Goal: Communication & Community: Answer question/provide support

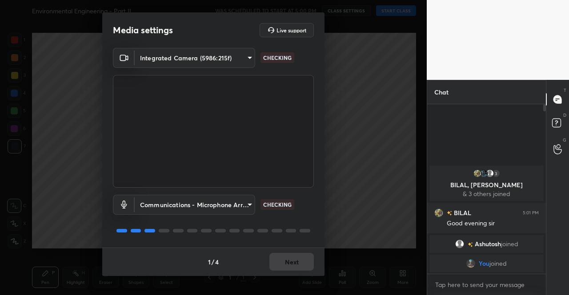
click at [299, 267] on div "1 / 4 Next" at bounding box center [213, 262] width 222 height 28
click at [299, 267] on button "Next" at bounding box center [291, 262] width 44 height 18
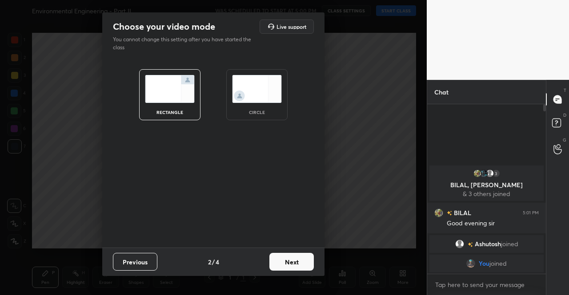
click at [299, 267] on button "Next" at bounding box center [291, 262] width 44 height 18
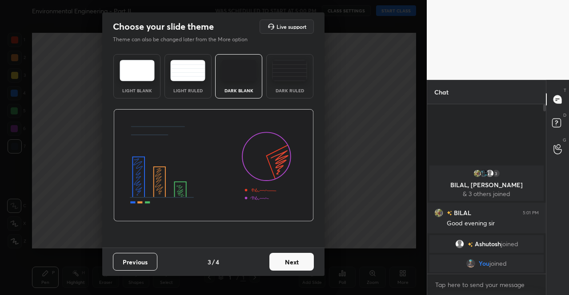
click at [300, 266] on button "Next" at bounding box center [291, 262] width 44 height 18
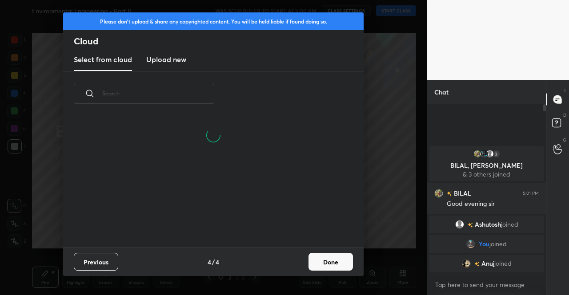
click at [168, 60] on h3 "Upload new" at bounding box center [166, 59] width 40 height 11
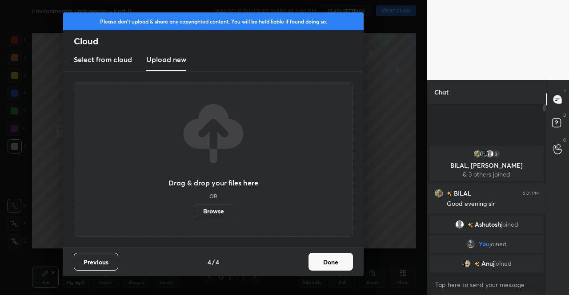
click at [218, 212] on label "Browse" at bounding box center [214, 211] width 40 height 14
click at [194, 212] on input "Browse" at bounding box center [194, 211] width 0 height 14
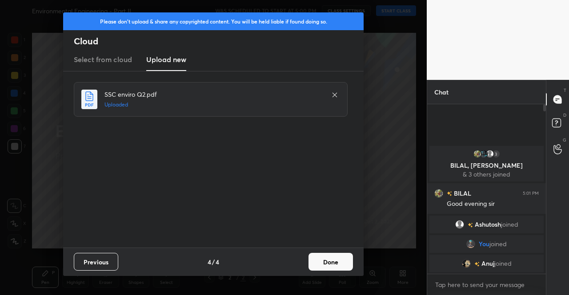
click at [319, 265] on button "Done" at bounding box center [330, 262] width 44 height 18
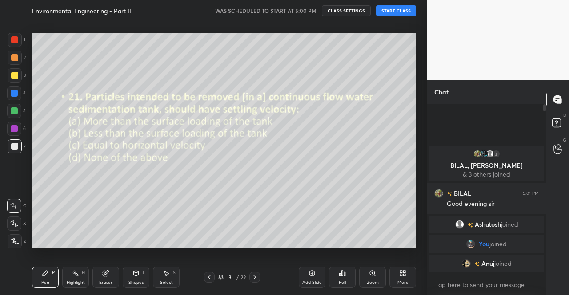
click at [210, 279] on icon at bounding box center [209, 277] width 7 height 7
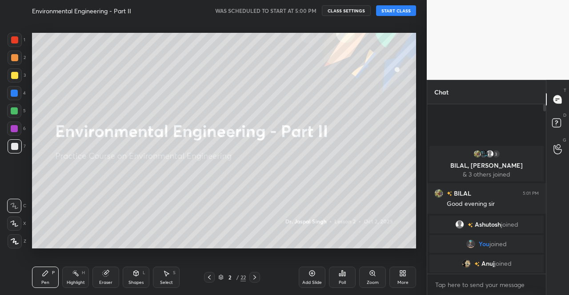
click at [403, 8] on button "START CLASS" at bounding box center [396, 10] width 40 height 11
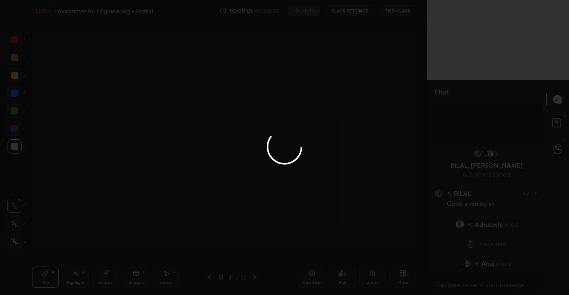
click at [298, 10] on div at bounding box center [284, 147] width 569 height 295
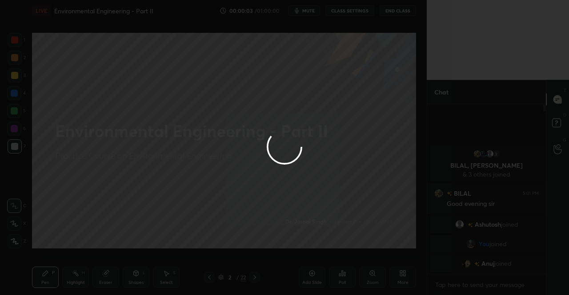
click at [311, 13] on div at bounding box center [284, 147] width 569 height 295
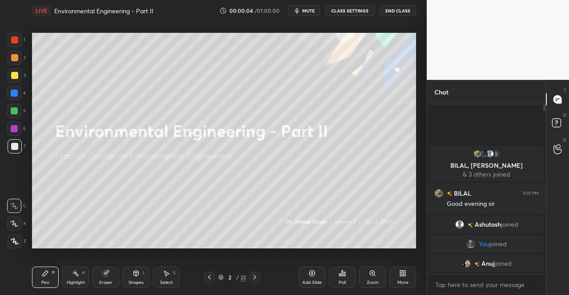
click at [311, 13] on span "mute" at bounding box center [308, 11] width 12 height 6
click at [402, 275] on icon at bounding box center [401, 275] width 2 height 2
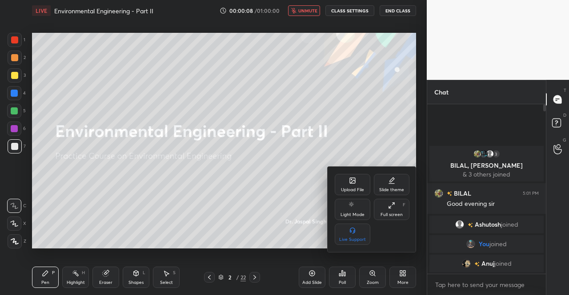
click at [207, 186] on div at bounding box center [284, 147] width 569 height 295
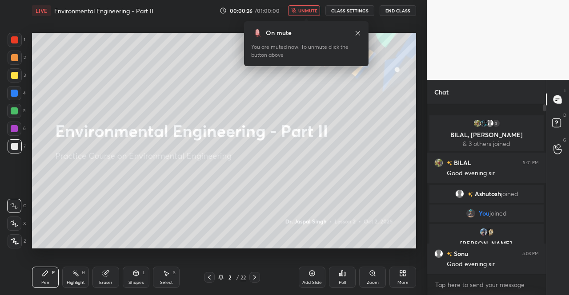
click at [358, 31] on icon at bounding box center [357, 33] width 7 height 7
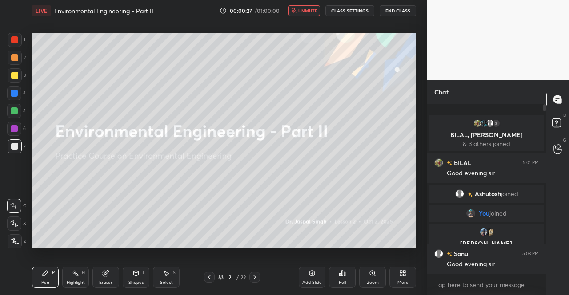
click at [12, 74] on div at bounding box center [14, 75] width 7 height 7
click at [13, 240] on icon at bounding box center [14, 241] width 7 height 5
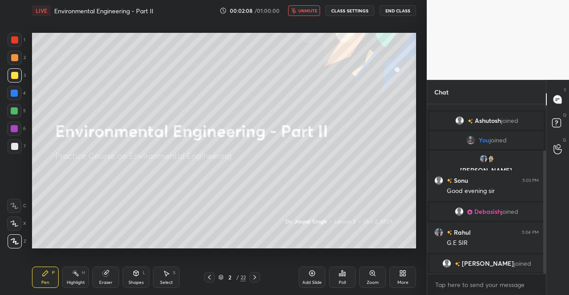
scroll to position [85, 0]
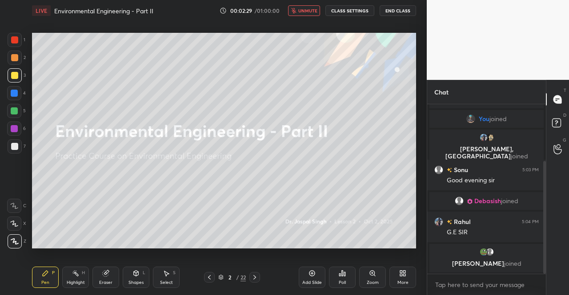
click at [14, 76] on div at bounding box center [14, 75] width 7 height 7
click at [16, 80] on div at bounding box center [15, 75] width 14 height 14
click at [13, 243] on icon at bounding box center [15, 242] width 8 height 6
click at [48, 284] on div "Pen" at bounding box center [45, 283] width 8 height 4
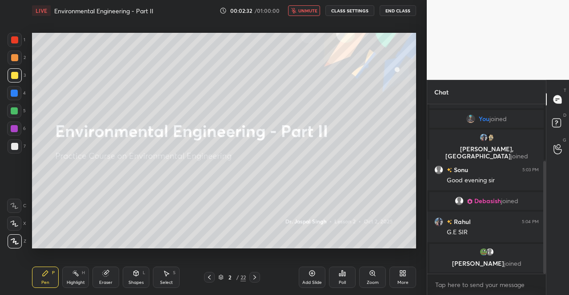
click at [48, 283] on div "Pen" at bounding box center [45, 283] width 8 height 4
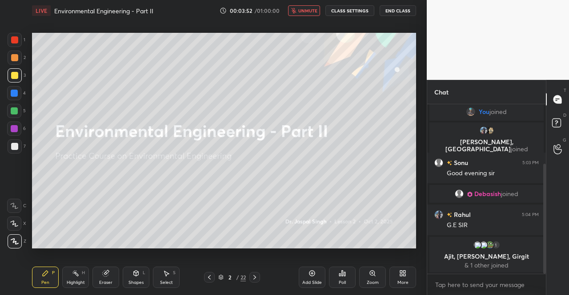
scroll to position [3, 3]
click at [308, 5] on div "LIVE Environmental Engineering - Part II 00:04:14 / 01:00:00 unmute CLASS SETTI…" at bounding box center [224, 10] width 384 height 21
click at [303, 14] on button "unmute" at bounding box center [304, 10] width 32 height 11
click at [8, 78] on div at bounding box center [15, 75] width 14 height 14
click at [16, 80] on div at bounding box center [15, 75] width 14 height 14
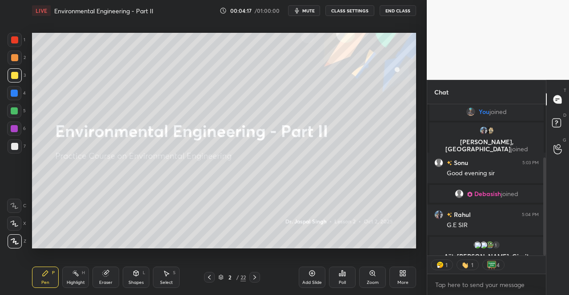
click at [2, 238] on div "1 2 3 4 5 6 7 C X Z C X Z E E Erase all H H" at bounding box center [14, 141] width 28 height 216
click at [4, 232] on div "1 2 3 4 5 6 7 C X Z C X Z E E Erase all H H" at bounding box center [14, 141] width 28 height 216
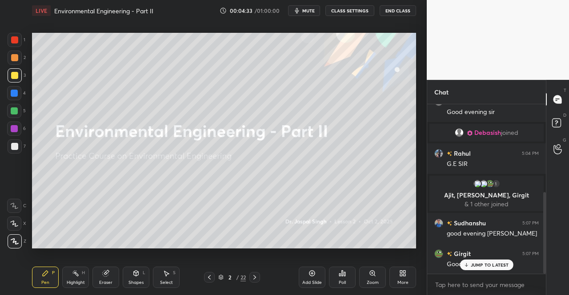
scroll to position [184, 0]
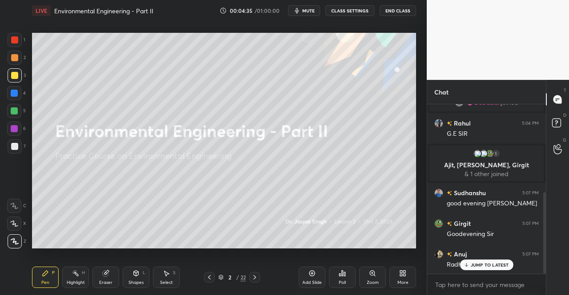
click at [484, 271] on div "JUMP TO LATEST" at bounding box center [485, 265] width 53 height 11
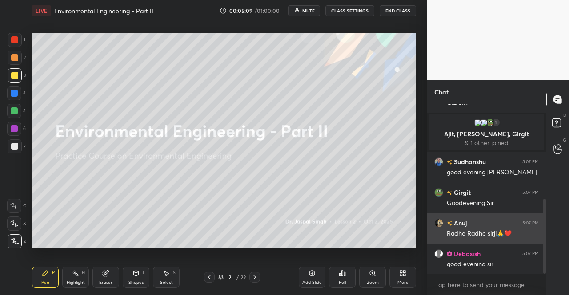
scroll to position [245, 0]
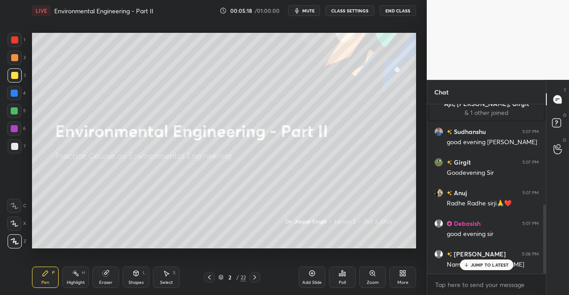
click at [479, 267] on p "JUMP TO LATEST" at bounding box center [489, 265] width 38 height 5
click at [257, 278] on icon at bounding box center [254, 277] width 7 height 7
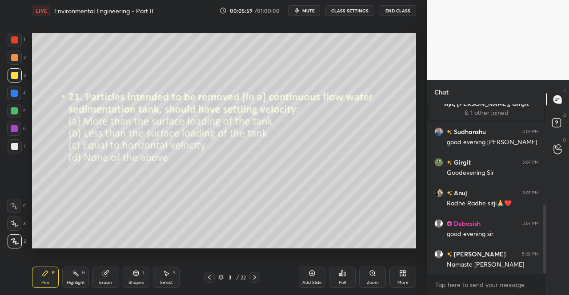
click at [344, 281] on div "Poll" at bounding box center [342, 283] width 7 height 4
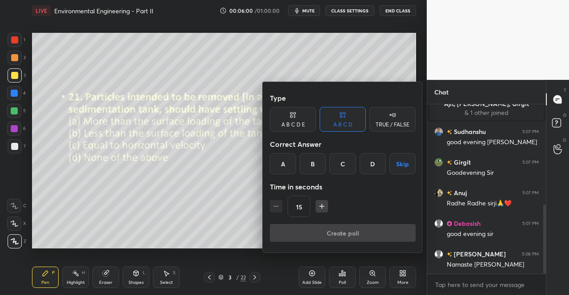
click at [292, 159] on div "A" at bounding box center [283, 163] width 26 height 21
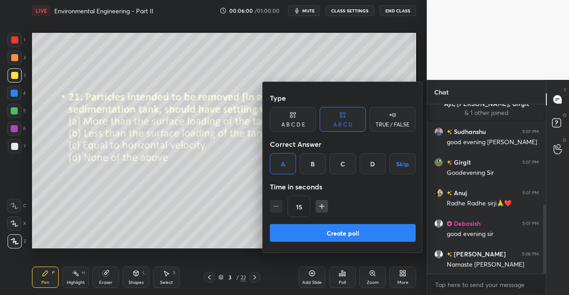
click at [328, 234] on button "Create poll" at bounding box center [343, 233] width 146 height 18
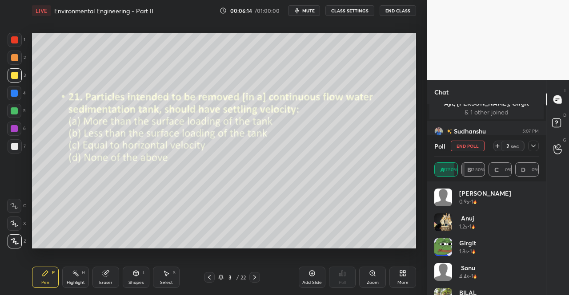
scroll to position [92, 0]
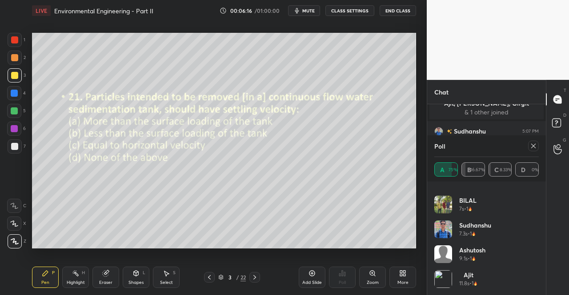
click at [531, 149] on icon at bounding box center [533, 146] width 7 height 7
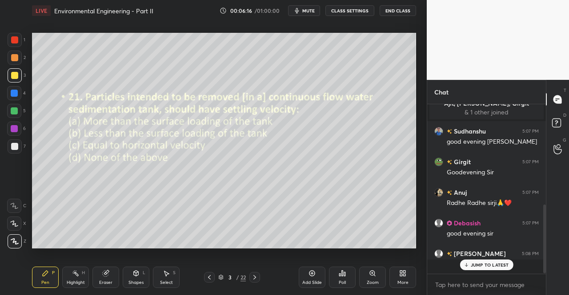
scroll to position [3, 3]
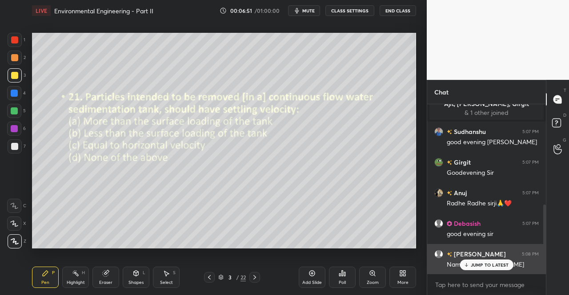
click at [477, 268] on div "JUMP TO LATEST" at bounding box center [485, 265] width 53 height 11
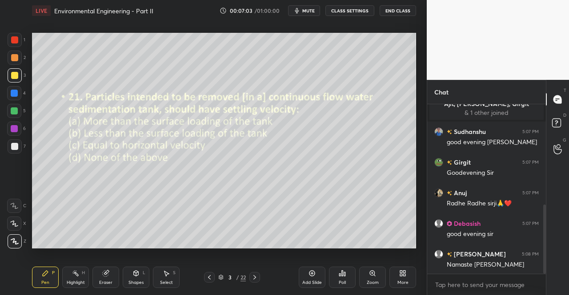
click at [107, 281] on div "Eraser" at bounding box center [105, 283] width 13 height 4
click at [120, 280] on div "Pen P Highlight H Eraser Shapes L Select S" at bounding box center [98, 277] width 133 height 21
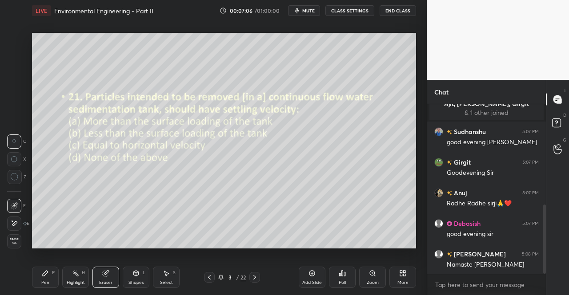
click at [48, 271] on icon at bounding box center [45, 273] width 7 height 7
click at [56, 270] on div "Pen P" at bounding box center [45, 277] width 27 height 21
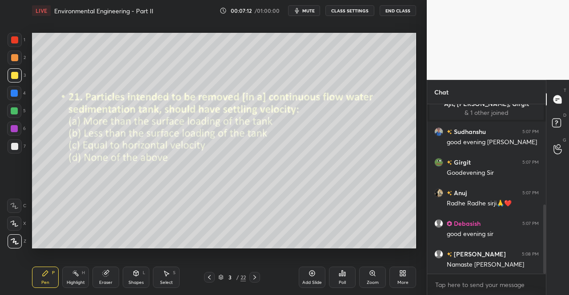
click at [256, 279] on icon at bounding box center [254, 277] width 7 height 7
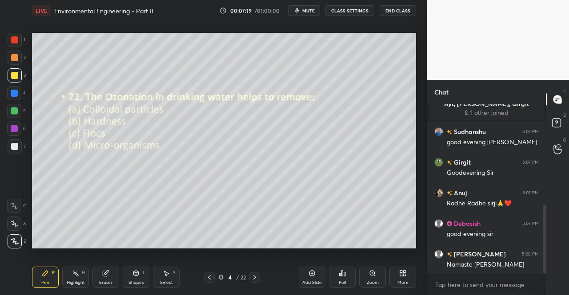
click at [331, 261] on div "Poll" at bounding box center [342, 278] width 27 height 50
click at [347, 275] on div "Poll" at bounding box center [342, 277] width 27 height 21
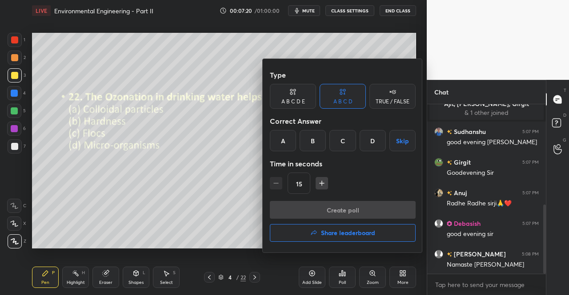
click at [375, 140] on div "D" at bounding box center [372, 140] width 26 height 21
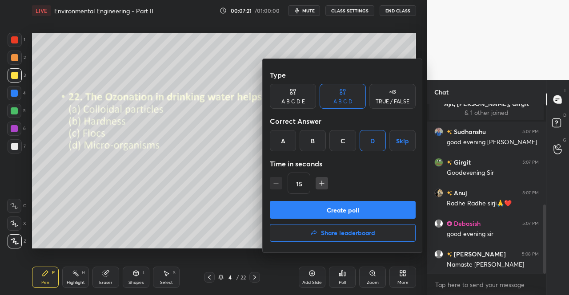
click at [346, 211] on button "Create poll" at bounding box center [343, 210] width 146 height 18
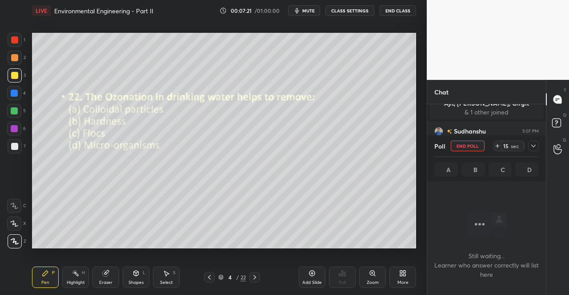
scroll to position [142, 116]
click at [534, 146] on icon at bounding box center [533, 146] width 4 height 3
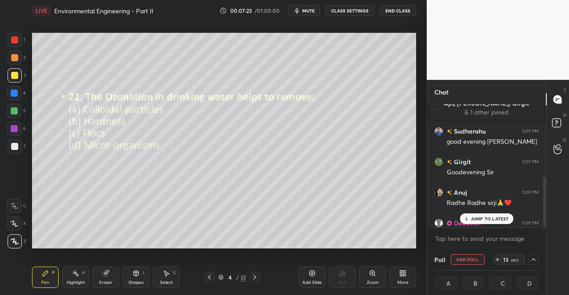
scroll to position [0, 3]
click at [312, 12] on span "mute" at bounding box center [308, 11] width 12 height 6
click at [477, 220] on p "JUMP TO LATEST" at bounding box center [489, 218] width 38 height 5
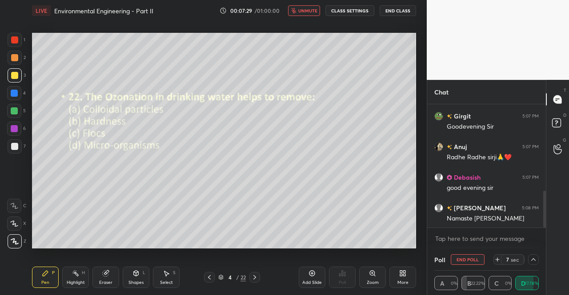
click at [312, 11] on span "unmute" at bounding box center [307, 11] width 19 height 6
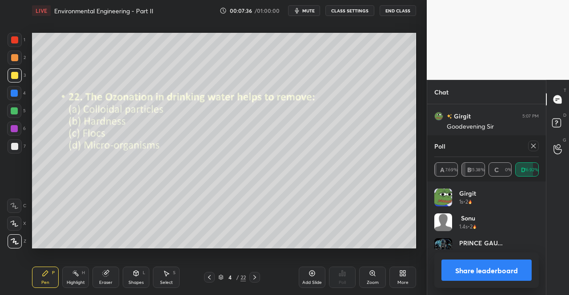
scroll to position [104, 102]
click at [536, 147] on icon at bounding box center [533, 146] width 7 height 7
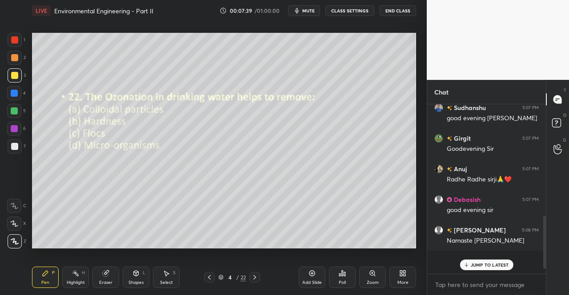
scroll to position [164, 116]
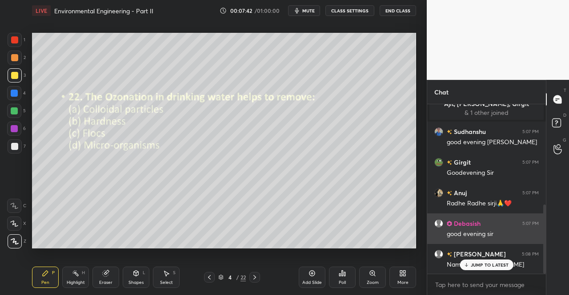
click at [470, 269] on div "JUMP TO LATEST" at bounding box center [485, 265] width 53 height 11
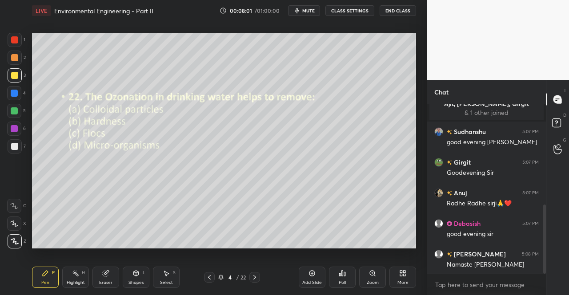
click at [254, 275] on icon at bounding box center [254, 277] width 7 height 7
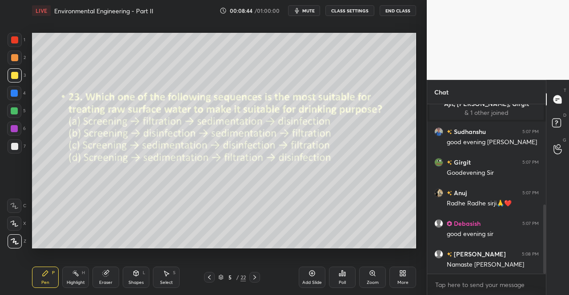
click at [348, 283] on div "Poll" at bounding box center [342, 277] width 27 height 21
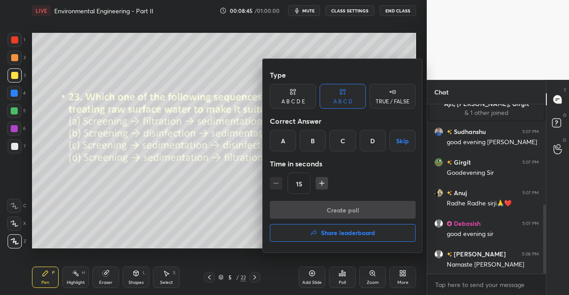
click at [367, 145] on div "D" at bounding box center [372, 140] width 26 height 21
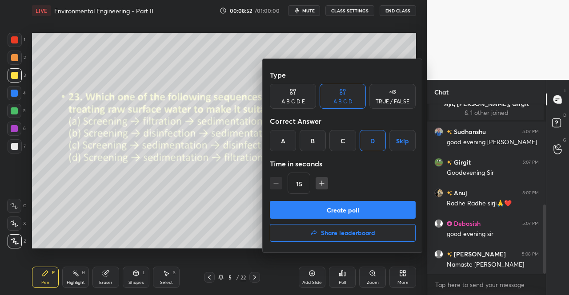
click at [395, 201] on button "Create poll" at bounding box center [343, 210] width 146 height 18
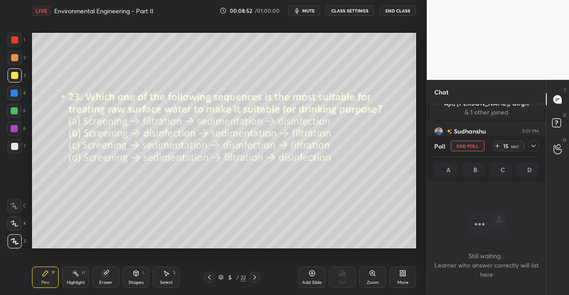
scroll to position [142, 116]
click at [532, 145] on icon at bounding box center [533, 146] width 7 height 7
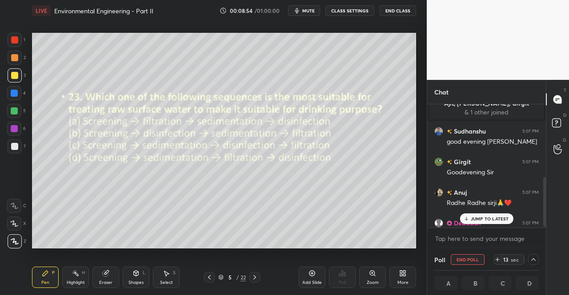
scroll to position [0, 3]
click at [490, 219] on p "JUMP TO LATEST" at bounding box center [489, 218] width 38 height 5
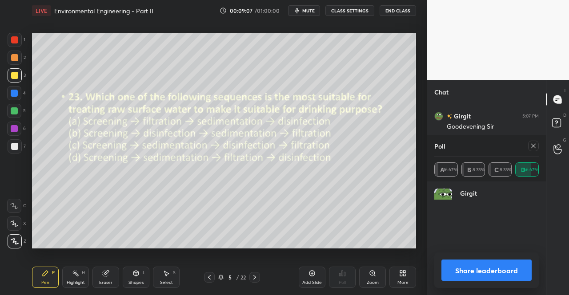
scroll to position [104, 102]
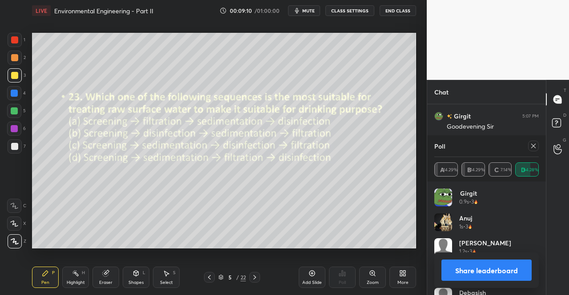
click at [536, 143] on div at bounding box center [533, 146] width 11 height 11
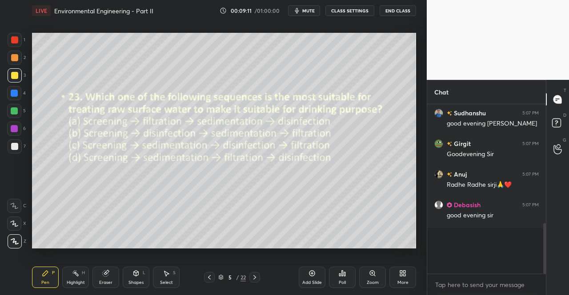
scroll to position [163, 116]
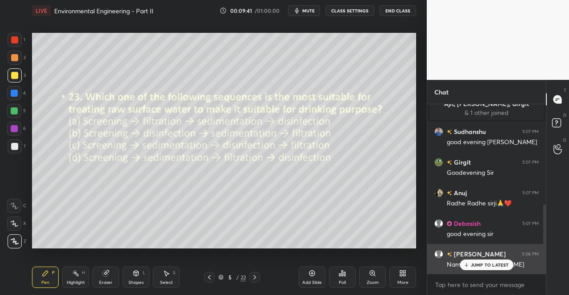
click at [482, 263] on p "JUMP TO LATEST" at bounding box center [489, 265] width 38 height 5
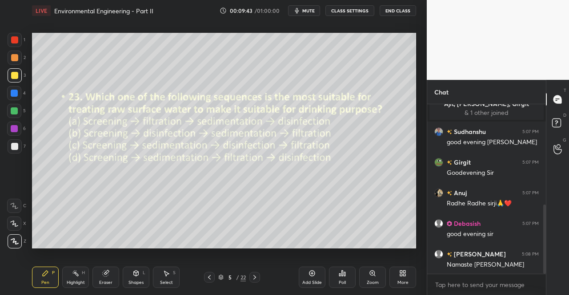
click at [256, 279] on icon at bounding box center [254, 277] width 7 height 7
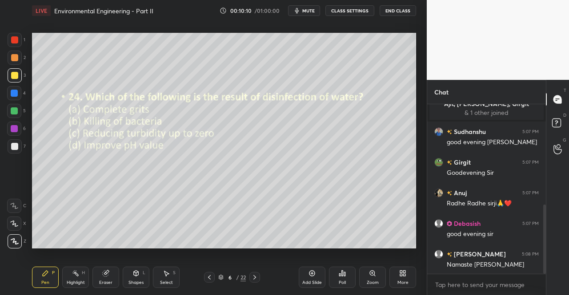
click at [343, 279] on div "Poll" at bounding box center [342, 277] width 27 height 21
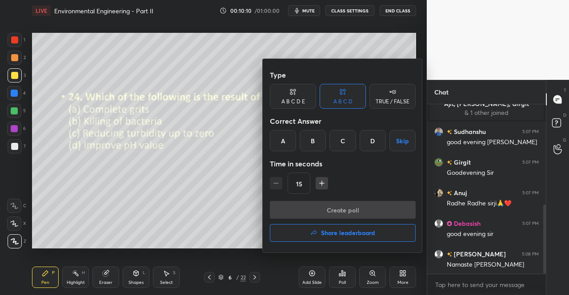
click at [348, 139] on div "C" at bounding box center [342, 140] width 26 height 21
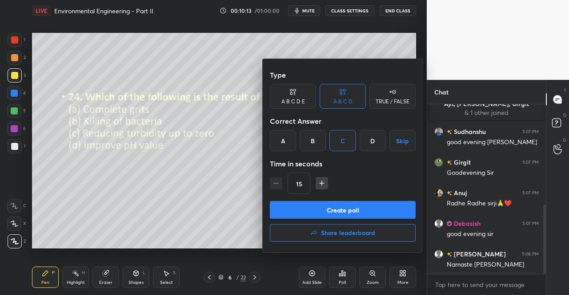
click at [317, 147] on div "B" at bounding box center [312, 140] width 26 height 21
click at [339, 208] on button "Create poll" at bounding box center [343, 210] width 146 height 18
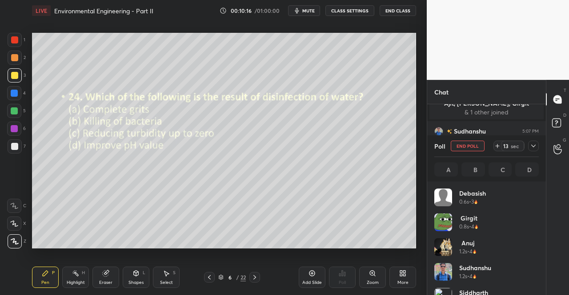
scroll to position [104, 102]
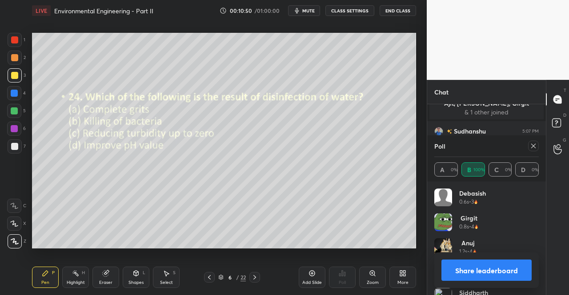
click at [533, 149] on icon at bounding box center [533, 146] width 7 height 7
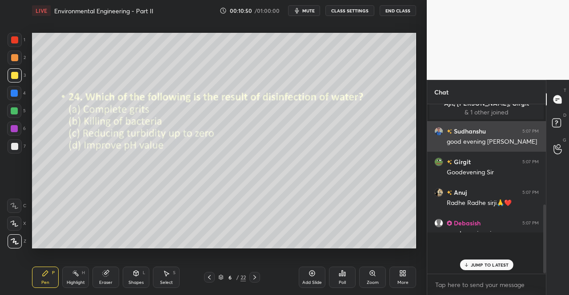
scroll to position [3, 3]
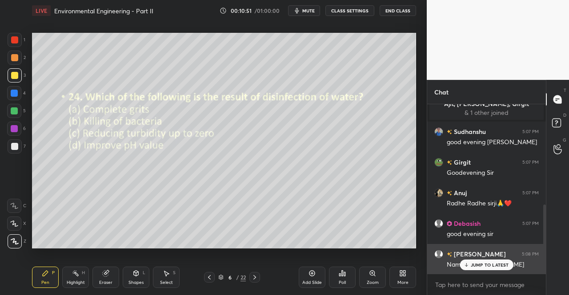
click at [480, 267] on p "JUMP TO LATEST" at bounding box center [489, 265] width 38 height 5
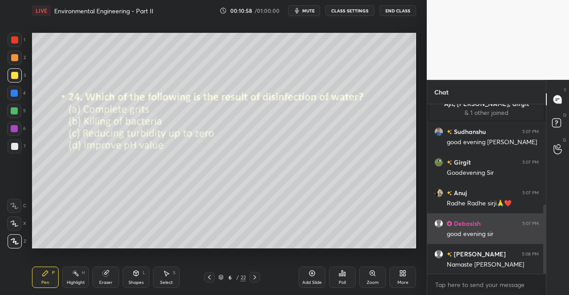
scroll to position [276, 0]
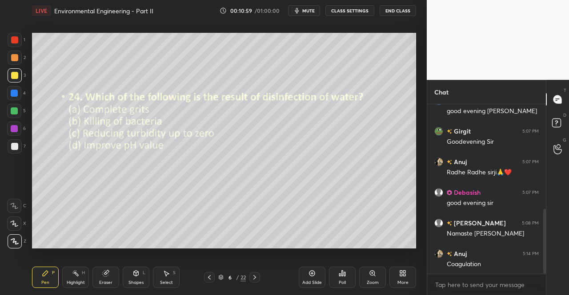
click at [255, 276] on icon at bounding box center [254, 277] width 7 height 7
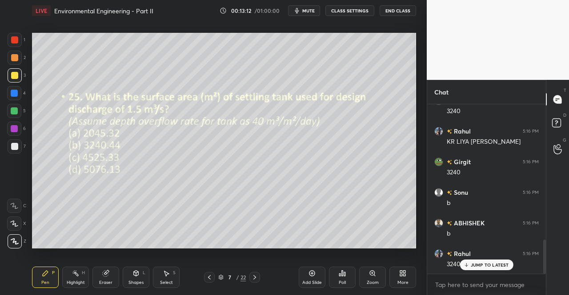
scroll to position [679, 0]
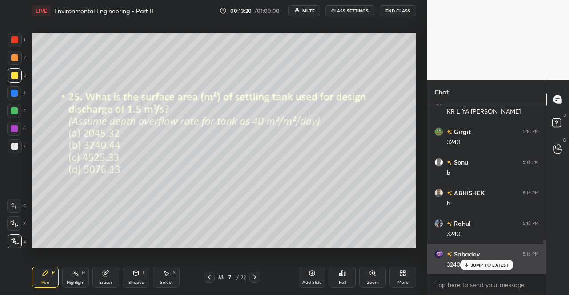
click at [471, 265] on p "JUMP TO LATEST" at bounding box center [489, 265] width 38 height 5
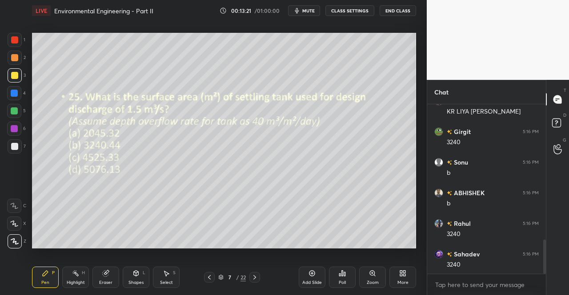
click at [257, 275] on icon at bounding box center [254, 277] width 7 height 7
click at [350, 271] on div "Poll" at bounding box center [342, 277] width 27 height 21
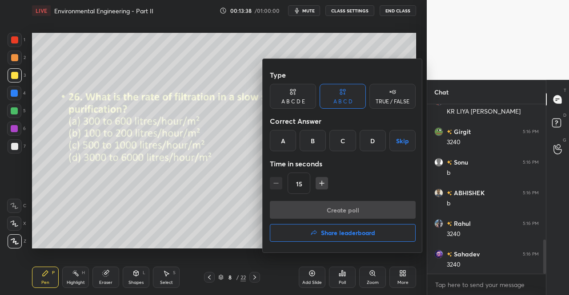
click at [319, 143] on div "B" at bounding box center [312, 140] width 26 height 21
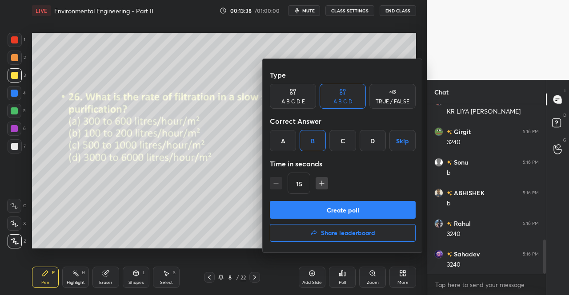
click at [327, 204] on button "Create poll" at bounding box center [343, 210] width 146 height 18
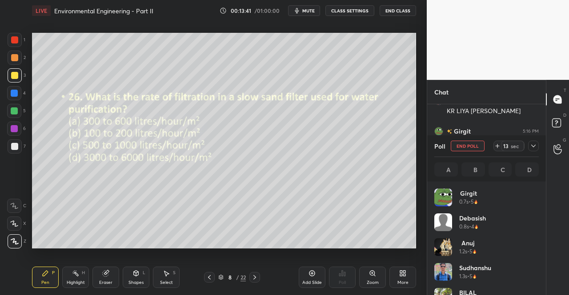
scroll to position [104, 102]
click at [536, 145] on icon at bounding box center [533, 146] width 7 height 7
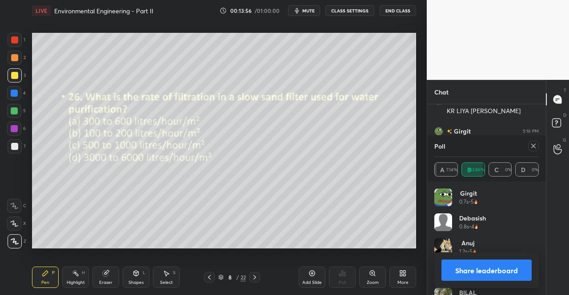
click at [532, 145] on icon at bounding box center [533, 146] width 7 height 7
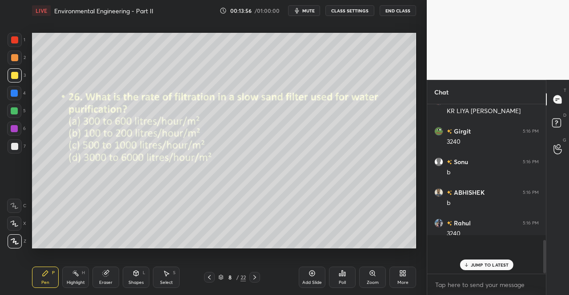
scroll to position [3, 3]
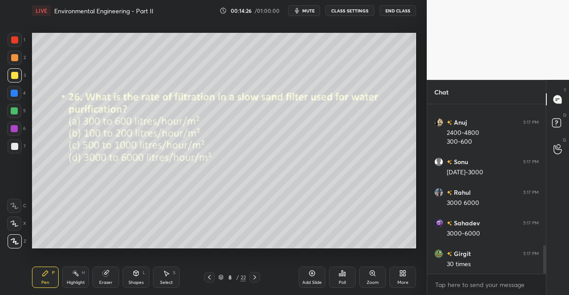
click at [259, 275] on div at bounding box center [254, 277] width 11 height 11
click at [346, 278] on div "Poll" at bounding box center [342, 277] width 27 height 21
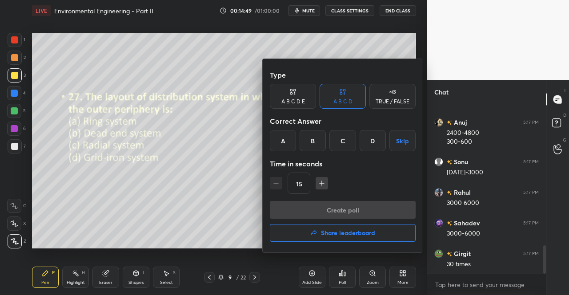
click at [349, 138] on div "C" at bounding box center [342, 140] width 26 height 21
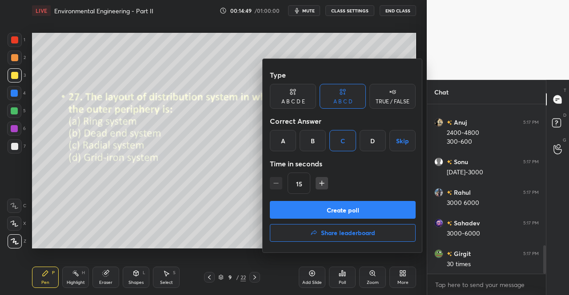
click at [330, 207] on button "Create poll" at bounding box center [343, 210] width 146 height 18
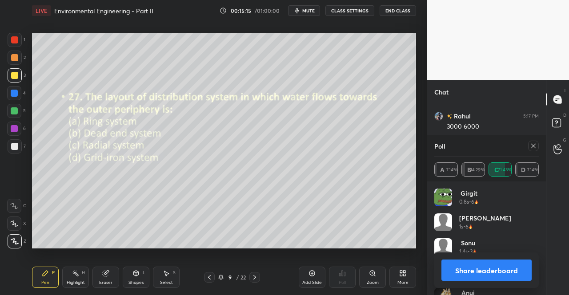
scroll to position [939, 0]
click at [536, 144] on icon at bounding box center [533, 146] width 7 height 7
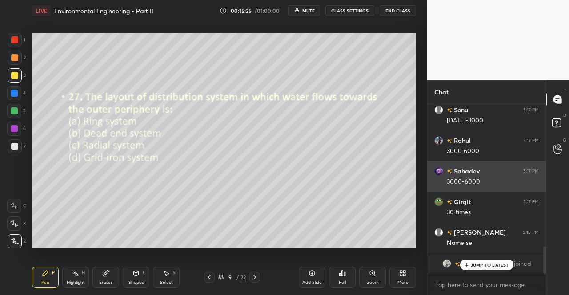
scroll to position [167, 116]
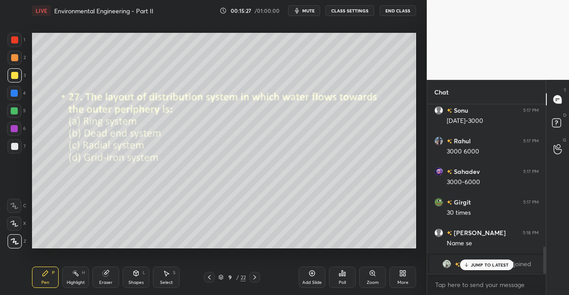
click at [134, 274] on icon at bounding box center [136, 273] width 5 height 5
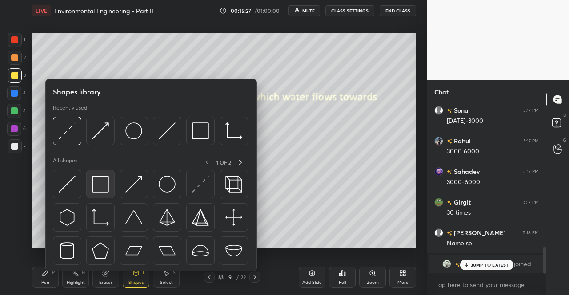
click at [98, 186] on img at bounding box center [100, 184] width 17 height 17
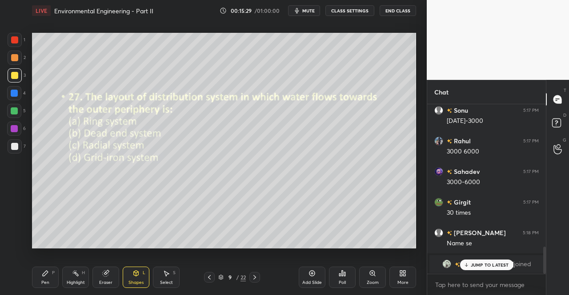
click at [134, 273] on icon at bounding box center [136, 273] width 5 height 5
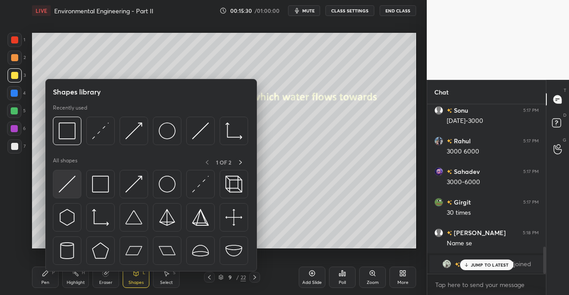
click at [73, 182] on img at bounding box center [67, 184] width 17 height 17
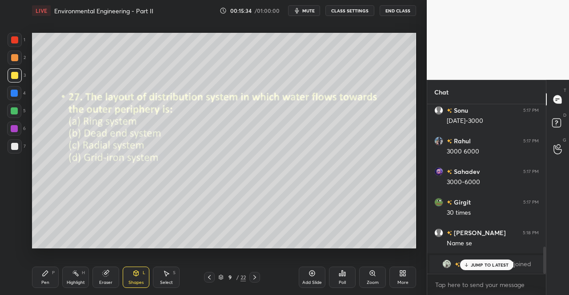
click at [12, 39] on div at bounding box center [14, 39] width 7 height 7
click at [126, 275] on div "Shapes L" at bounding box center [136, 277] width 27 height 21
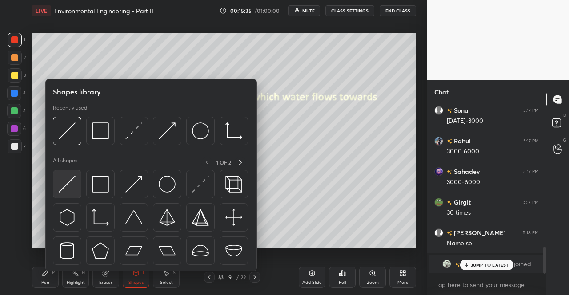
click at [69, 192] on img at bounding box center [67, 184] width 17 height 17
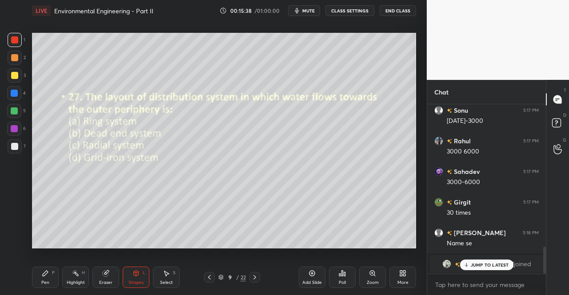
click at [18, 145] on div at bounding box center [14, 146] width 7 height 7
click at [134, 276] on icon at bounding box center [136, 273] width 5 height 5
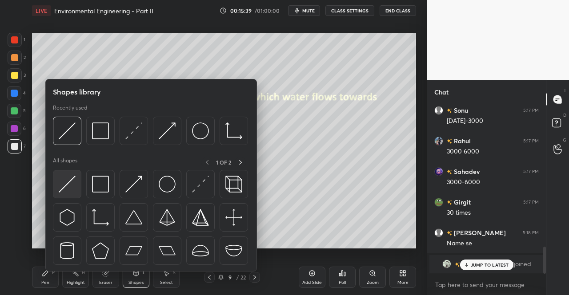
click at [72, 191] on img at bounding box center [67, 184] width 17 height 17
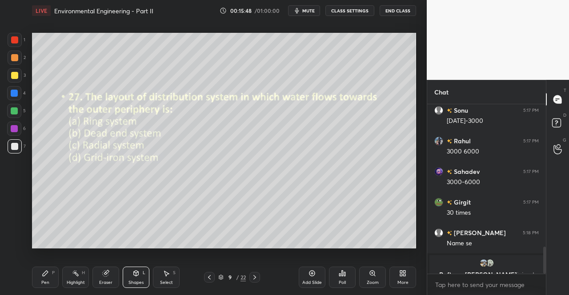
click at [44, 279] on div "Pen P" at bounding box center [45, 277] width 27 height 21
click at [41, 268] on div "Pen P" at bounding box center [45, 277] width 27 height 21
click at [12, 128] on div at bounding box center [14, 128] width 7 height 7
click at [27, 137] on div "1 2 3 4 5 6 7 C X Z C X Z E E Erase all H H" at bounding box center [14, 141] width 28 height 216
click at [16, 93] on div at bounding box center [14, 93] width 7 height 7
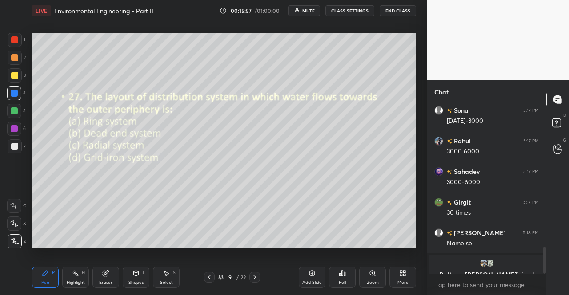
click at [136, 273] on icon at bounding box center [136, 272] width 5 height 1
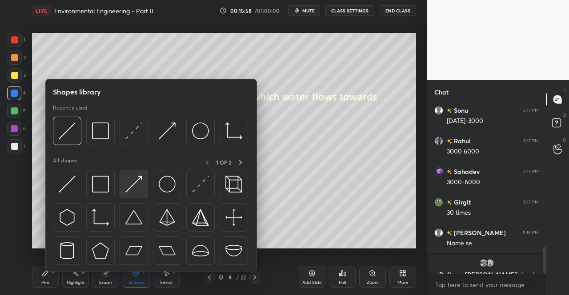
click at [138, 180] on img at bounding box center [133, 184] width 17 height 17
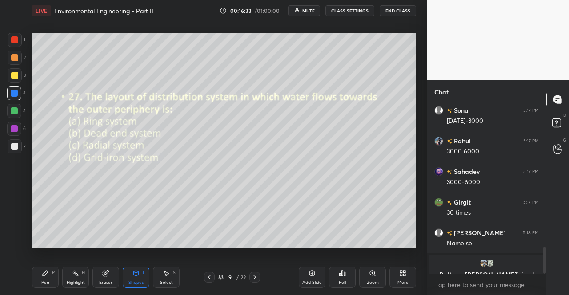
click at [46, 281] on div "Pen" at bounding box center [45, 283] width 8 height 4
click at [256, 278] on icon at bounding box center [254, 277] width 7 height 7
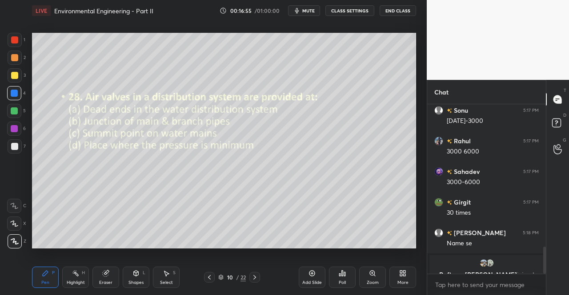
click at [38, 280] on div "Pen P" at bounding box center [45, 277] width 27 height 21
click at [36, 273] on div "Pen P" at bounding box center [45, 277] width 27 height 21
click at [8, 80] on div at bounding box center [15, 75] width 14 height 14
click at [13, 78] on div at bounding box center [14, 75] width 7 height 7
click at [15, 77] on div at bounding box center [14, 75] width 7 height 7
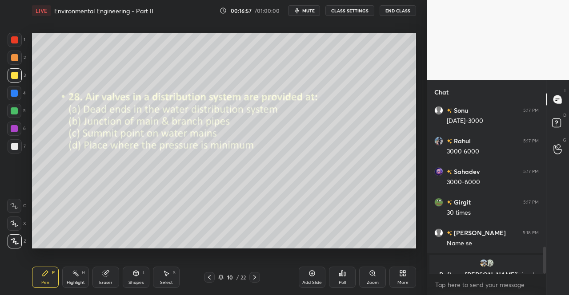
click at [14, 36] on div at bounding box center [14, 39] width 7 height 7
click at [15, 40] on div at bounding box center [14, 39] width 7 height 7
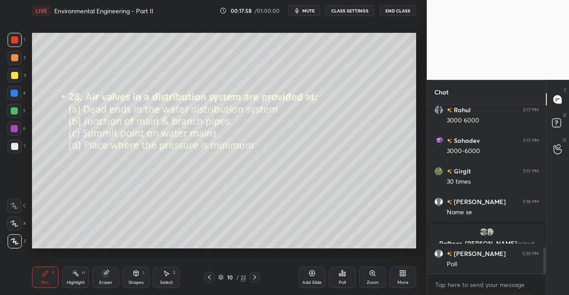
click at [338, 279] on div "Poll" at bounding box center [342, 277] width 27 height 21
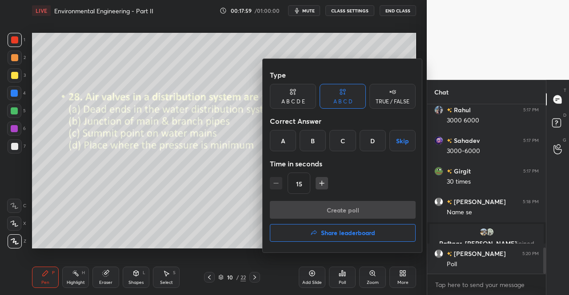
click at [374, 140] on div "D" at bounding box center [372, 140] width 26 height 21
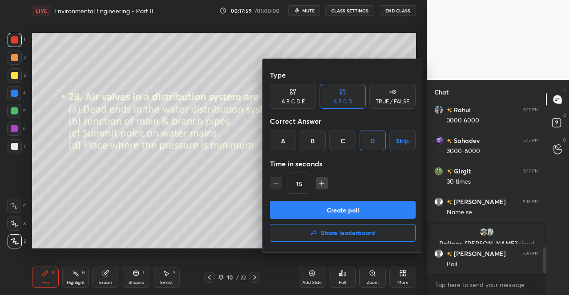
click at [350, 204] on button "Create poll" at bounding box center [343, 210] width 146 height 18
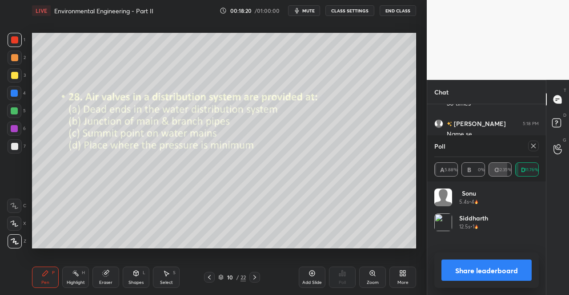
scroll to position [1013, 0]
click at [530, 148] on icon at bounding box center [533, 146] width 7 height 7
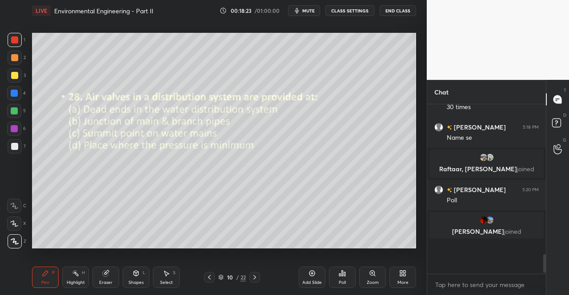
scroll to position [163, 116]
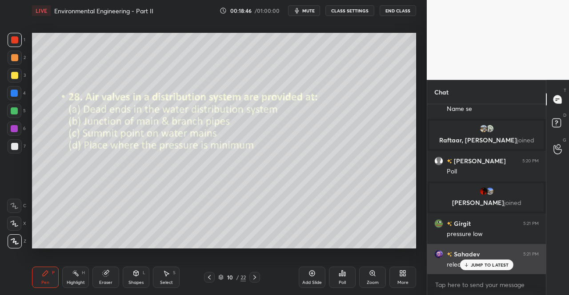
click at [476, 263] on p "JUMP TO LATEST" at bounding box center [489, 265] width 38 height 5
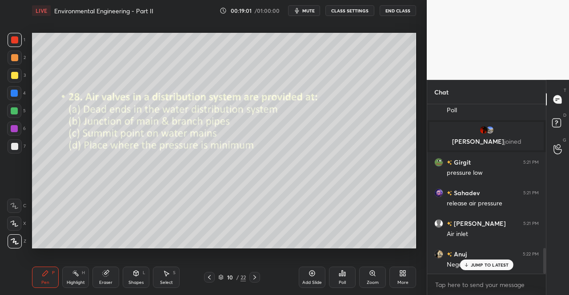
click at [474, 266] on p "JUMP TO LATEST" at bounding box center [489, 265] width 38 height 5
click at [488, 287] on textarea at bounding box center [486, 285] width 104 height 14
click at [259, 279] on div at bounding box center [254, 277] width 11 height 11
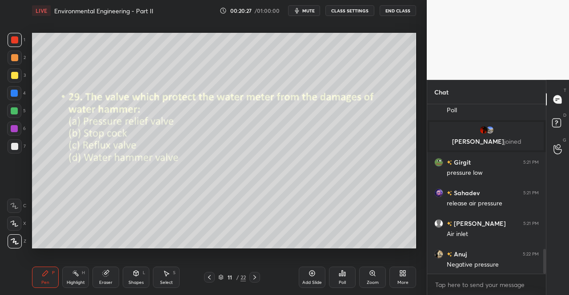
scroll to position [982, 0]
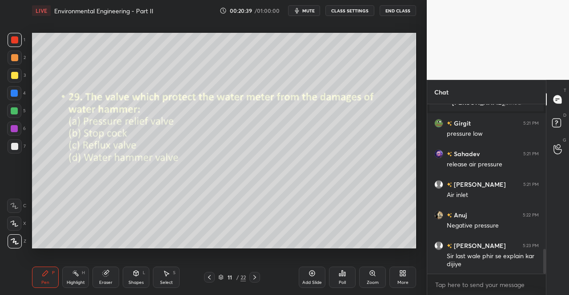
click at [207, 275] on icon at bounding box center [209, 277] width 7 height 7
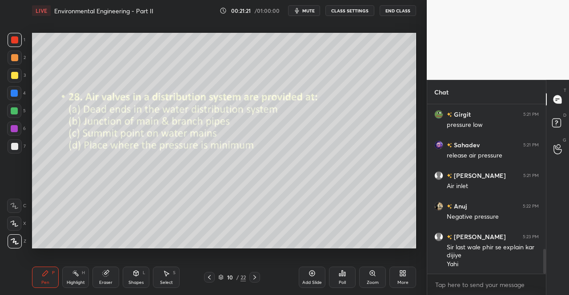
scroll to position [1029, 0]
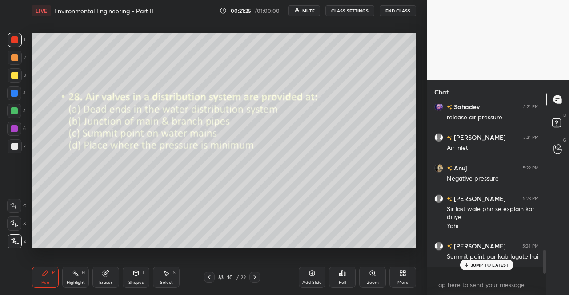
click at [485, 266] on p "JUMP TO LATEST" at bounding box center [489, 265] width 38 height 5
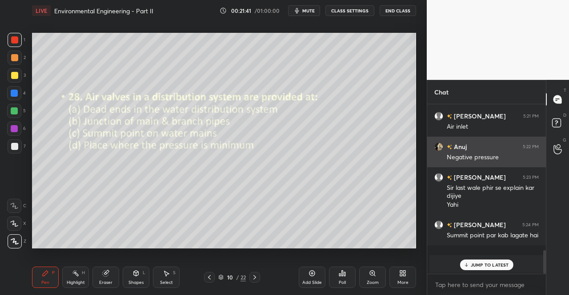
scroll to position [1022, 0]
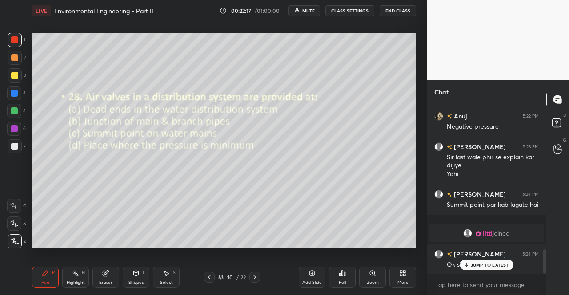
click at [257, 277] on icon at bounding box center [254, 277] width 7 height 7
click at [341, 278] on div "Poll" at bounding box center [342, 277] width 27 height 21
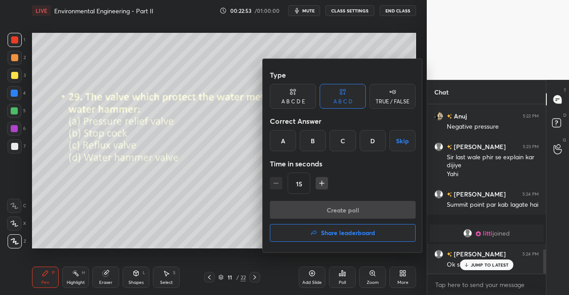
click at [373, 140] on div "D" at bounding box center [372, 140] width 26 height 21
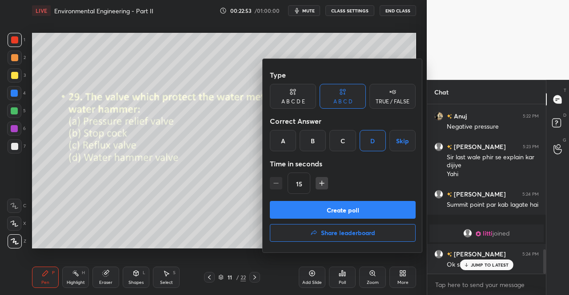
click at [362, 199] on div "Type A B C D E A B C D TRUE / FALSE Correct Answer A B C D Skip Time in seconds…" at bounding box center [343, 133] width 146 height 135
click at [363, 203] on button "Create poll" at bounding box center [343, 210] width 146 height 18
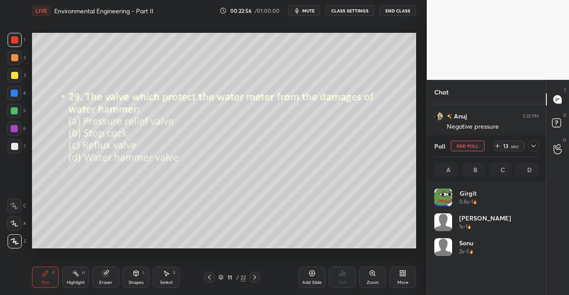
scroll to position [104, 102]
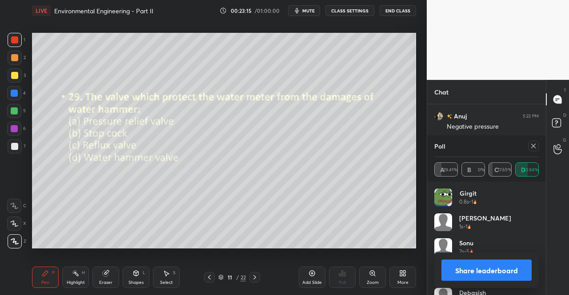
click at [532, 146] on icon at bounding box center [533, 146] width 7 height 7
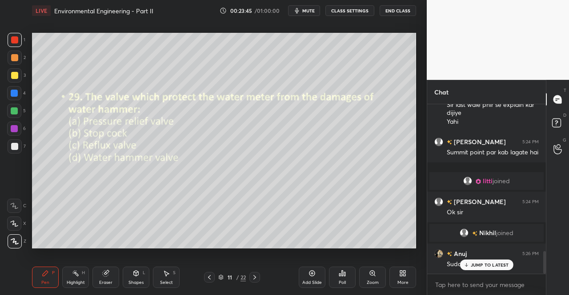
scroll to position [1104, 0]
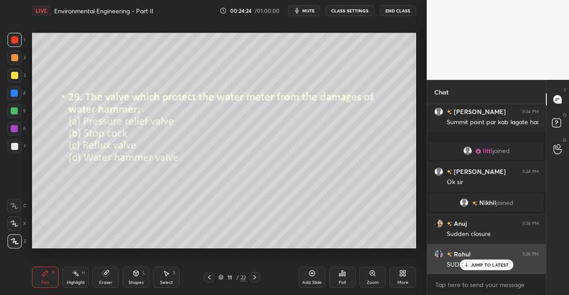
click at [476, 266] on p "JUMP TO LATEST" at bounding box center [489, 265] width 38 height 5
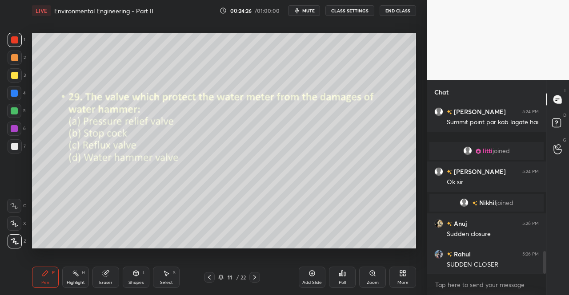
click at [256, 275] on icon at bounding box center [254, 277] width 7 height 7
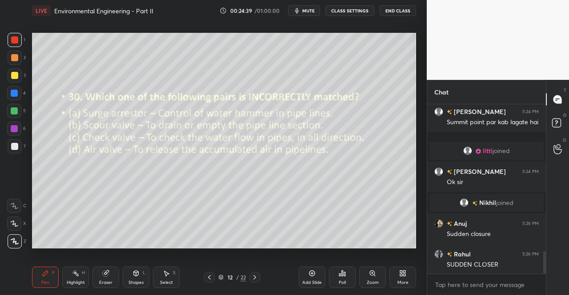
scroll to position [1136, 0]
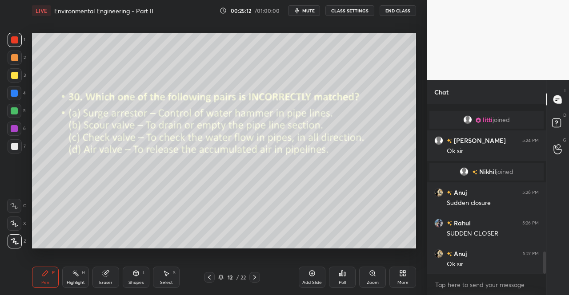
click at [342, 280] on div "Poll" at bounding box center [342, 277] width 27 height 21
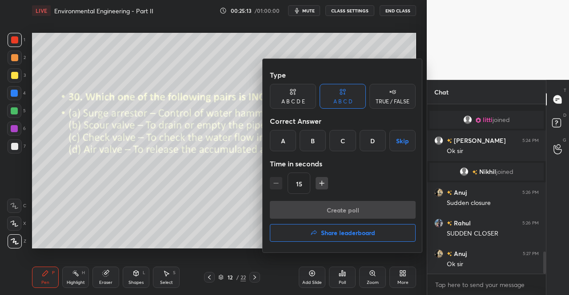
click at [342, 136] on div "C" at bounding box center [342, 140] width 26 height 21
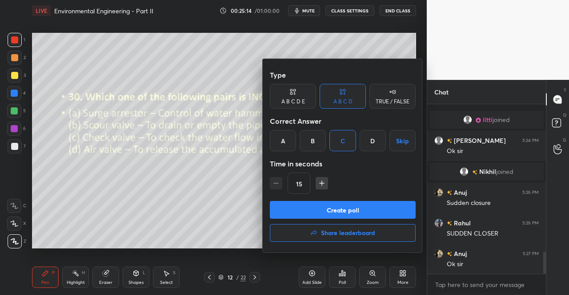
click at [336, 208] on button "Create poll" at bounding box center [343, 210] width 146 height 18
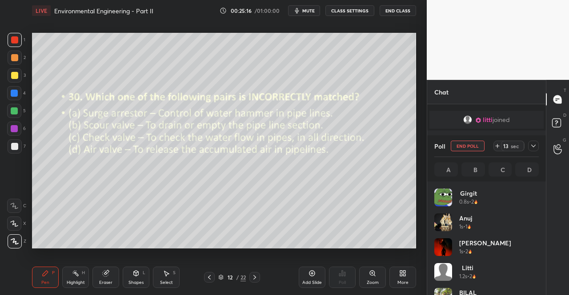
scroll to position [104, 102]
click at [534, 143] on div at bounding box center [533, 146] width 11 height 11
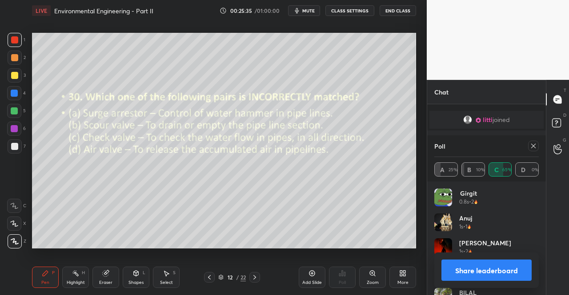
click at [530, 145] on icon at bounding box center [533, 146] width 7 height 7
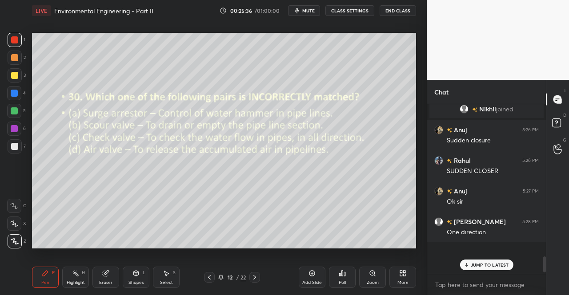
scroll to position [1168, 0]
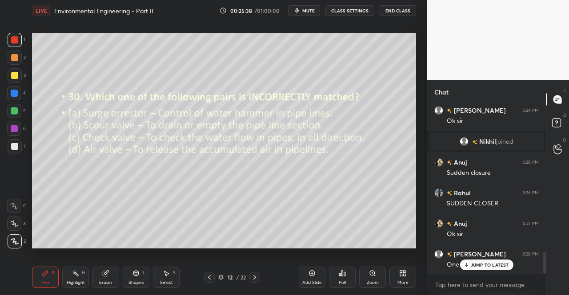
click at [481, 259] on div "One direction" at bounding box center [492, 264] width 92 height 11
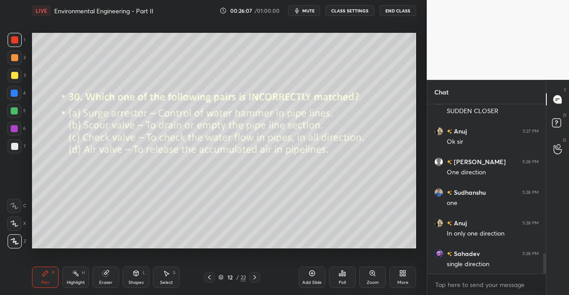
click at [259, 276] on div at bounding box center [254, 277] width 11 height 11
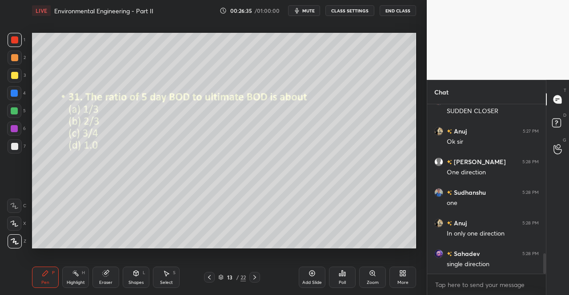
click at [342, 274] on icon at bounding box center [342, 273] width 1 height 5
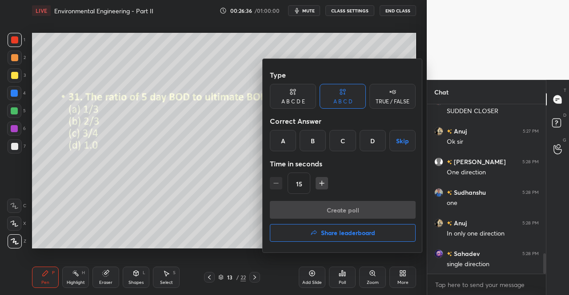
click at [310, 140] on div "B" at bounding box center [312, 140] width 26 height 21
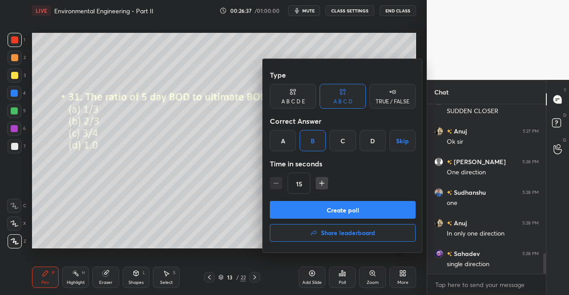
click at [340, 213] on button "Create poll" at bounding box center [343, 210] width 146 height 18
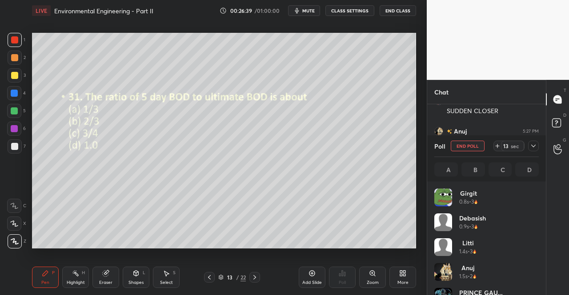
scroll to position [104, 102]
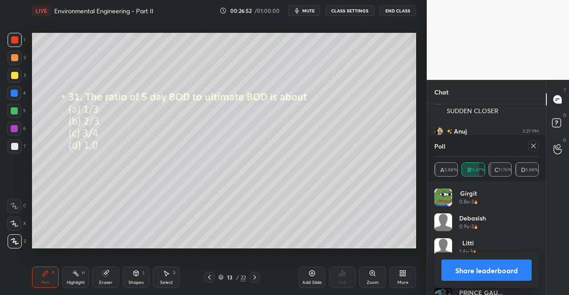
click at [308, 13] on span "mute" at bounding box center [308, 11] width 12 height 6
click at [534, 147] on icon at bounding box center [533, 146] width 4 height 4
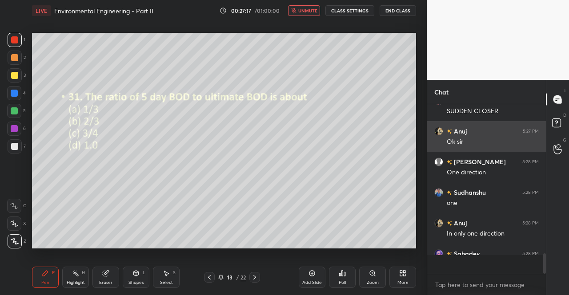
scroll to position [3, 3]
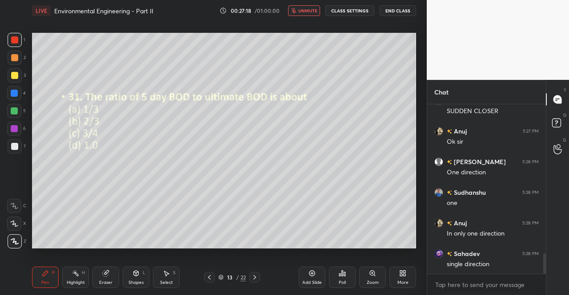
click at [305, 14] on button "unmute" at bounding box center [304, 10] width 32 height 11
click at [333, 277] on div "Poll" at bounding box center [342, 277] width 27 height 21
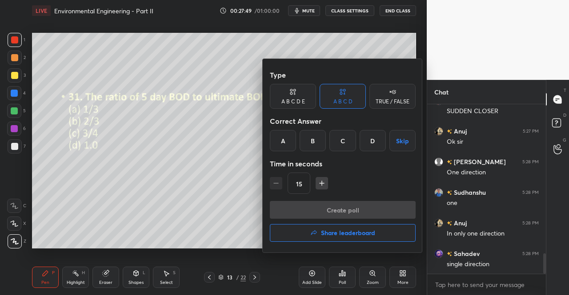
click at [311, 145] on div "B" at bounding box center [312, 140] width 26 height 21
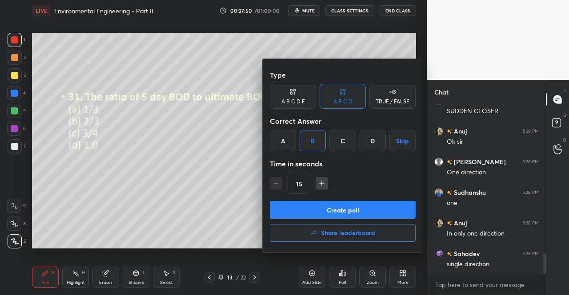
click at [326, 209] on button "Create poll" at bounding box center [343, 210] width 146 height 18
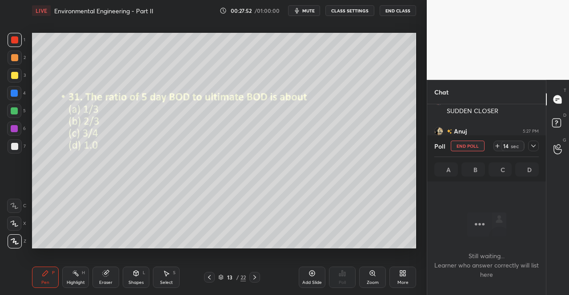
click at [534, 145] on icon at bounding box center [533, 146] width 7 height 7
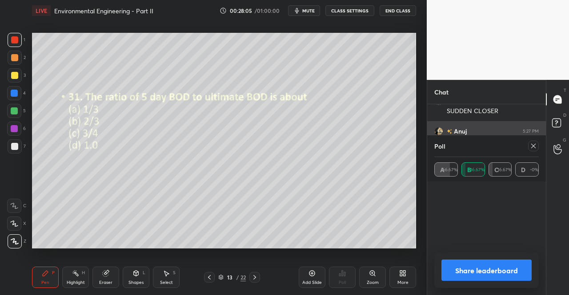
scroll to position [104, 102]
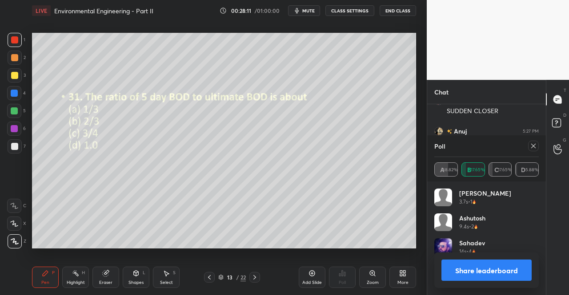
click at [532, 147] on icon at bounding box center [533, 146] width 4 height 4
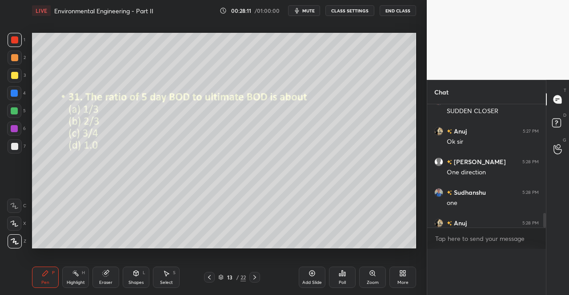
scroll to position [0, 0]
click at [164, 278] on div "Select S" at bounding box center [166, 277] width 27 height 21
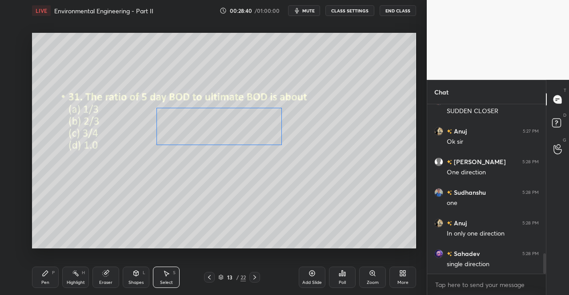
click at [242, 180] on div "0 ° Undo Copy Duplicate Duplicate to new slide Delete" at bounding box center [224, 141] width 384 height 216
click at [35, 287] on div "Pen P" at bounding box center [45, 277] width 27 height 21
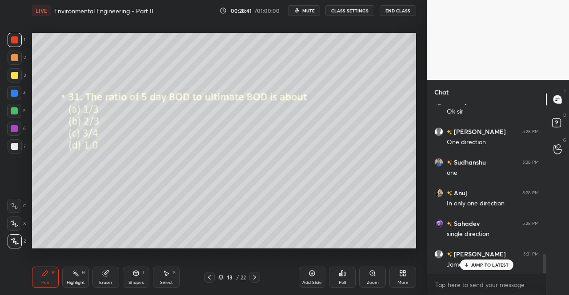
click at [43, 281] on div "Pen" at bounding box center [45, 283] width 8 height 4
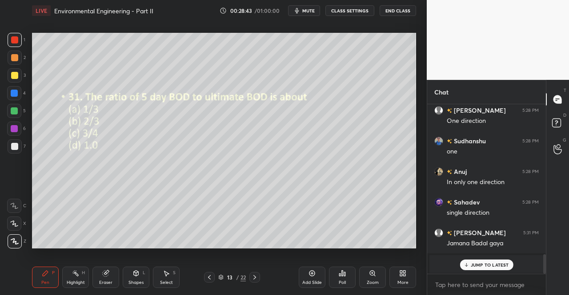
click at [474, 266] on p "JUMP TO LATEST" at bounding box center [489, 265] width 38 height 5
click at [259, 277] on div at bounding box center [254, 277] width 11 height 11
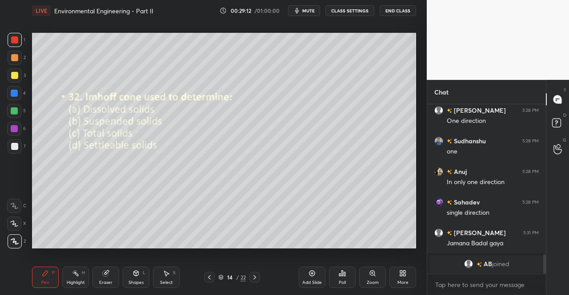
click at [337, 271] on div "Poll" at bounding box center [342, 277] width 27 height 21
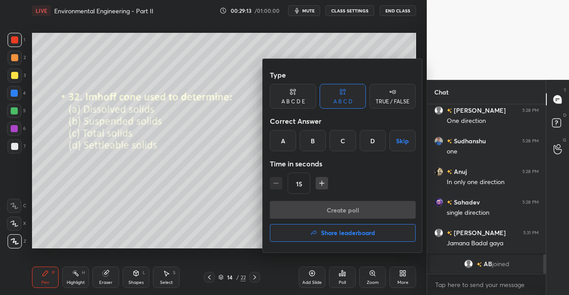
click at [374, 144] on div "D" at bounding box center [372, 140] width 26 height 21
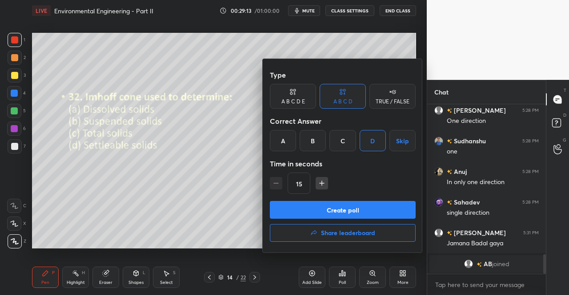
click at [358, 204] on button "Create poll" at bounding box center [343, 210] width 146 height 18
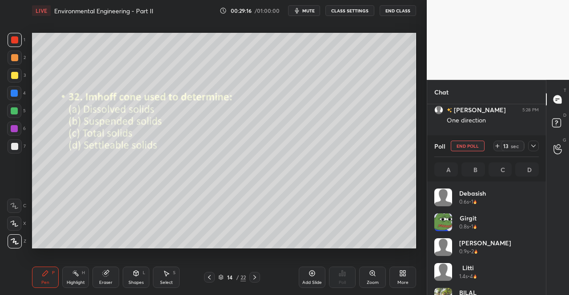
scroll to position [104, 102]
click at [307, 8] on span "mute" at bounding box center [308, 11] width 12 height 6
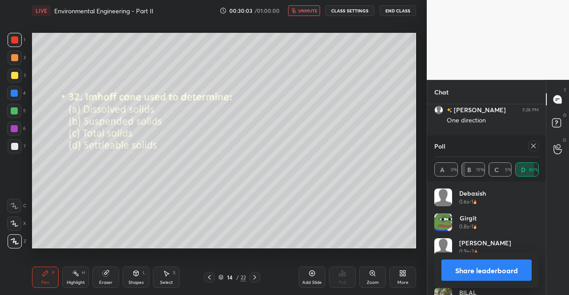
click at [103, 283] on div "Eraser" at bounding box center [105, 283] width 13 height 4
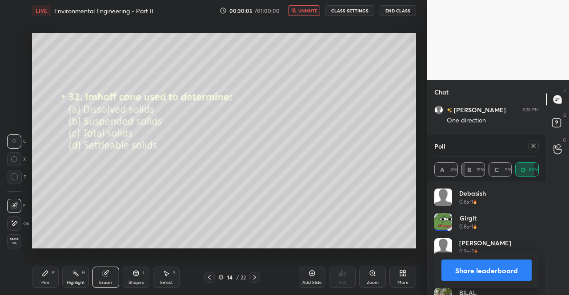
click at [45, 283] on div "Pen" at bounding box center [45, 283] width 8 height 4
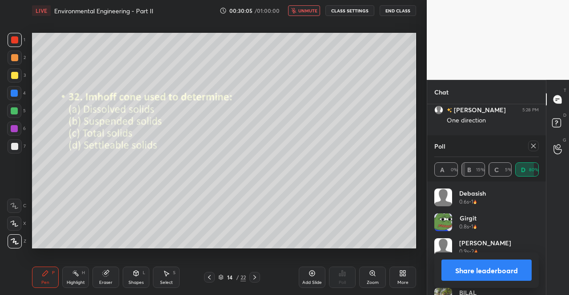
click at [46, 283] on div "Pen" at bounding box center [45, 283] width 8 height 4
click at [13, 42] on div at bounding box center [14, 39] width 7 height 7
click at [14, 42] on div at bounding box center [14, 39] width 7 height 7
click at [39, 275] on div "Pen P" at bounding box center [45, 277] width 27 height 21
click at [42, 275] on icon at bounding box center [45, 273] width 7 height 7
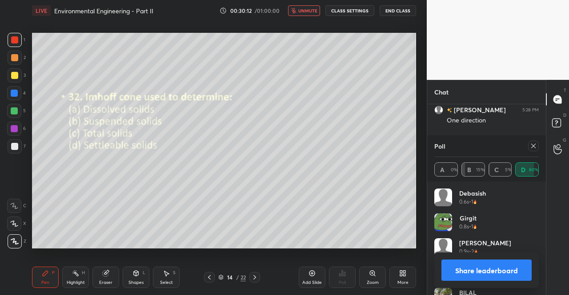
click at [310, 12] on span "unmute" at bounding box center [307, 11] width 19 height 6
click at [537, 147] on div at bounding box center [533, 146] width 11 height 11
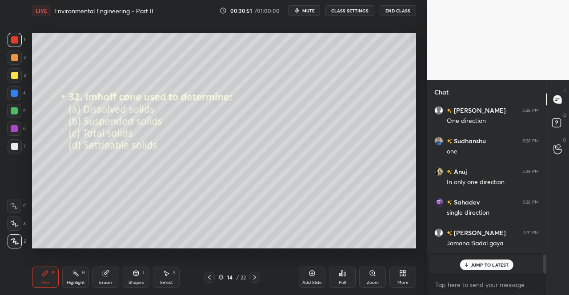
scroll to position [1341, 0]
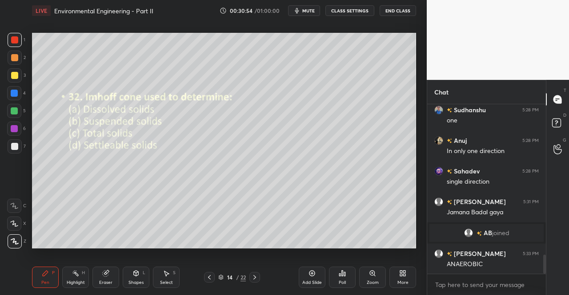
click at [258, 278] on icon at bounding box center [254, 277] width 7 height 7
click at [338, 279] on div "Poll" at bounding box center [342, 277] width 27 height 21
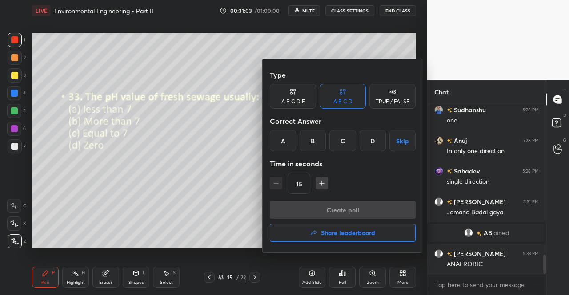
click at [315, 136] on div "B" at bounding box center [312, 140] width 26 height 21
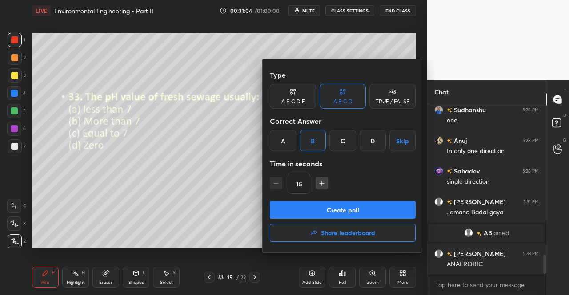
click at [331, 201] on button "Create poll" at bounding box center [343, 210] width 146 height 18
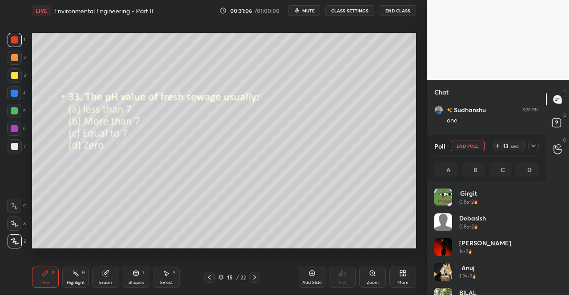
scroll to position [104, 102]
click at [310, 11] on span "mute" at bounding box center [308, 11] width 12 height 6
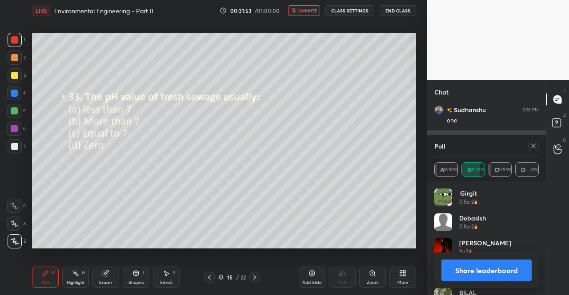
click at [532, 143] on icon at bounding box center [533, 146] width 7 height 7
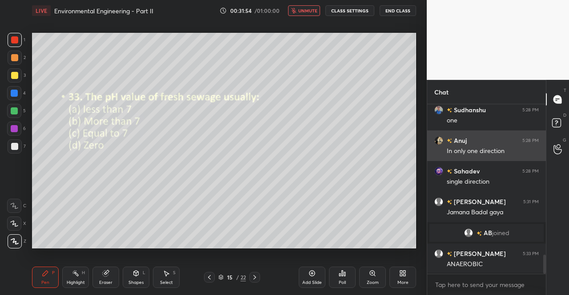
scroll to position [3, 3]
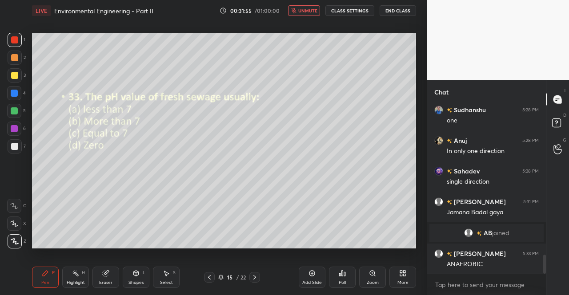
click at [51, 279] on div "Pen P" at bounding box center [45, 277] width 27 height 21
click at [49, 281] on div "Pen" at bounding box center [45, 283] width 8 height 4
click at [14, 40] on div at bounding box center [14, 39] width 7 height 7
click at [15, 43] on div at bounding box center [14, 39] width 7 height 7
click at [308, 10] on span "unmute" at bounding box center [307, 11] width 19 height 6
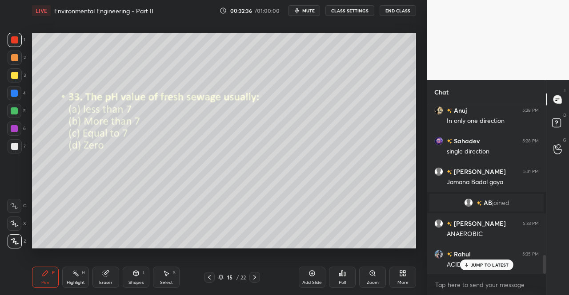
scroll to position [1402, 0]
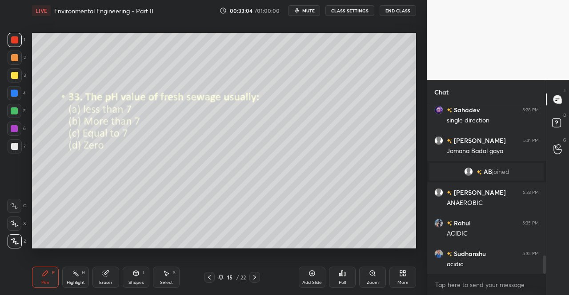
click at [258, 279] on icon at bounding box center [254, 277] width 7 height 7
click at [339, 276] on icon at bounding box center [339, 275] width 1 height 2
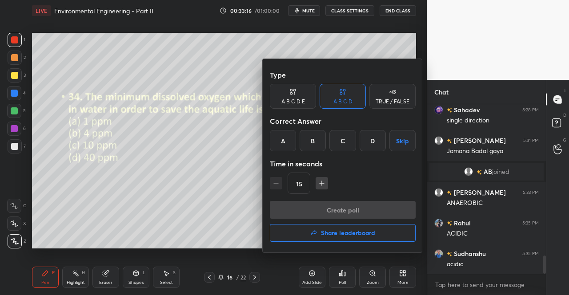
click at [313, 143] on div "B" at bounding box center [312, 140] width 26 height 21
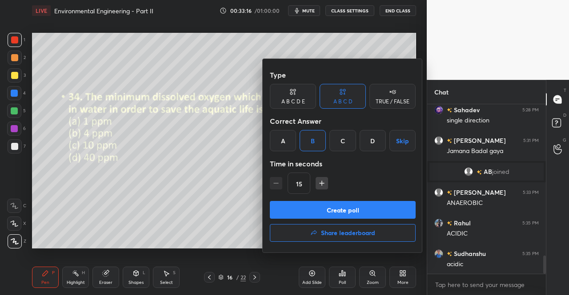
click at [343, 215] on button "Create poll" at bounding box center [343, 210] width 146 height 18
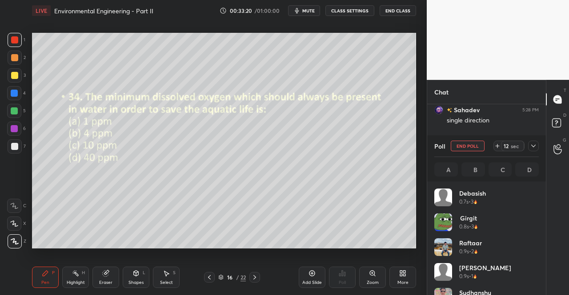
scroll to position [1479, 0]
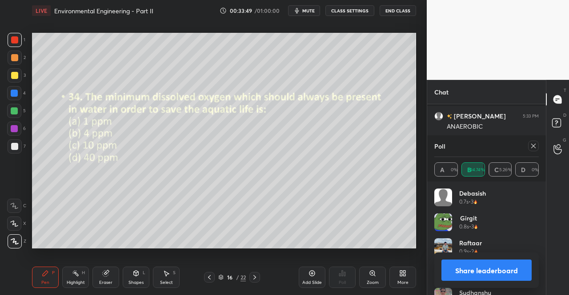
click at [534, 146] on icon at bounding box center [533, 146] width 4 height 4
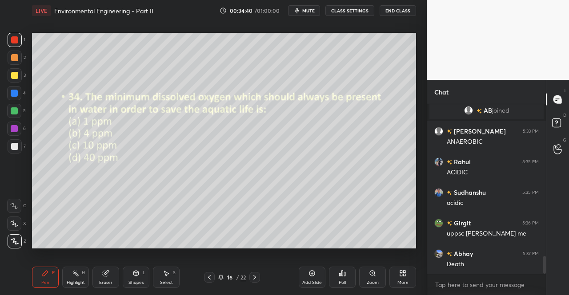
scroll to position [1494, 0]
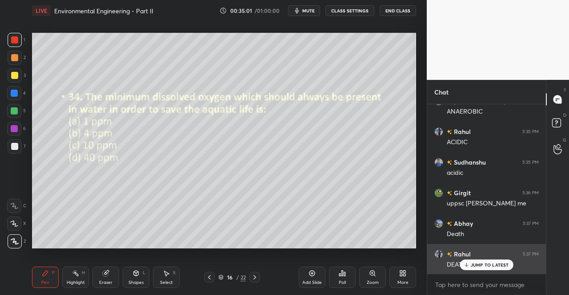
click at [491, 263] on p "JUMP TO LATEST" at bounding box center [489, 265] width 38 height 5
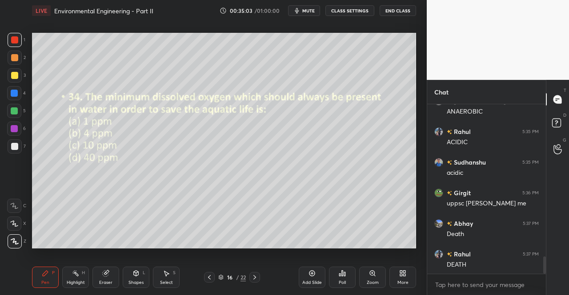
click at [255, 275] on icon at bounding box center [254, 277] width 7 height 7
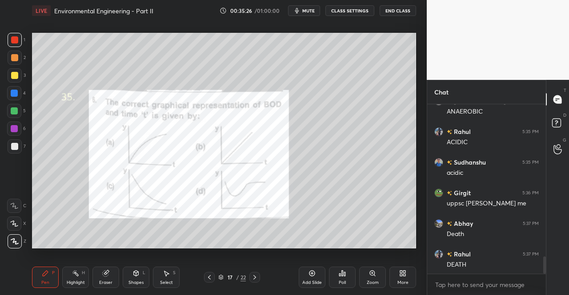
click at [338, 276] on div "Poll" at bounding box center [342, 277] width 27 height 21
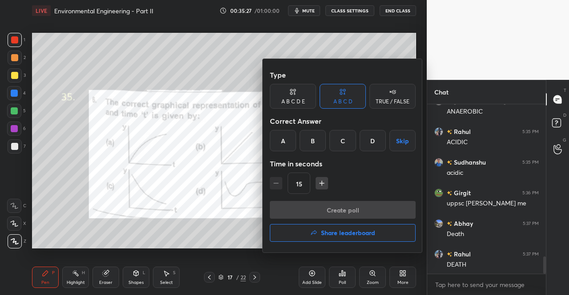
click at [280, 143] on div "A" at bounding box center [283, 140] width 26 height 21
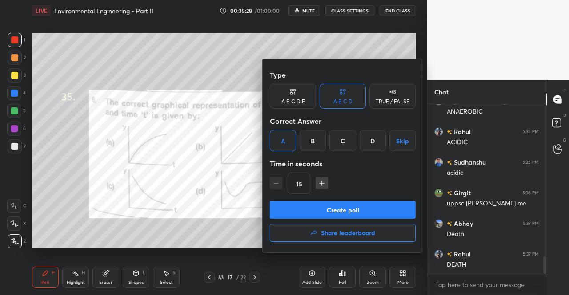
click at [321, 213] on button "Create poll" at bounding box center [343, 210] width 146 height 18
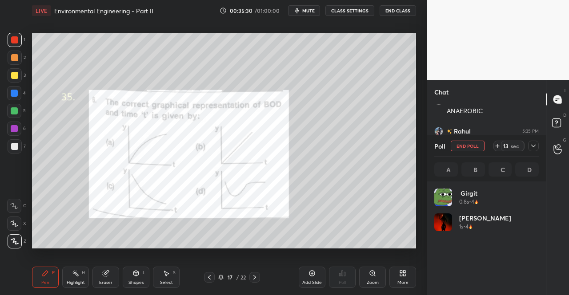
scroll to position [104, 102]
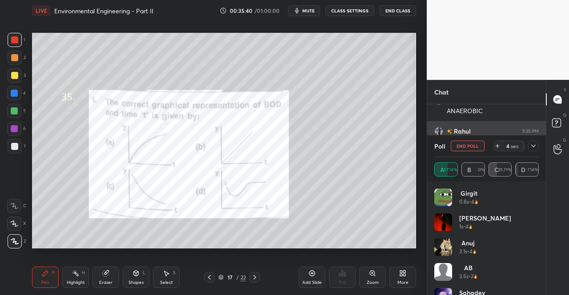
click at [534, 144] on icon at bounding box center [533, 146] width 7 height 7
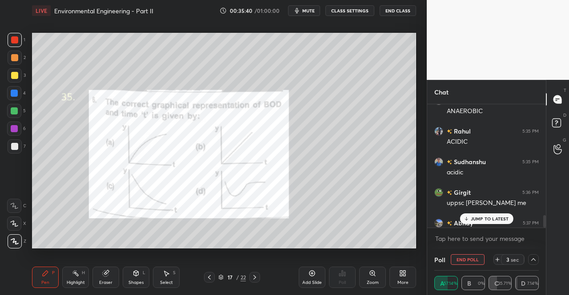
scroll to position [0, 3]
click at [490, 221] on p "JUMP TO LATEST" at bounding box center [489, 218] width 38 height 5
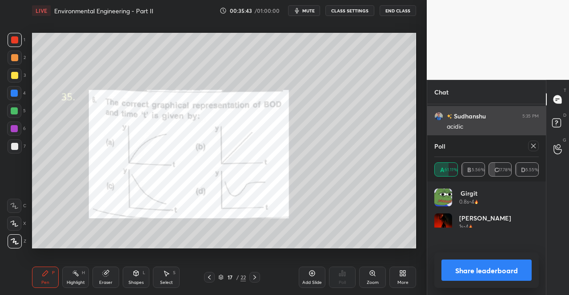
scroll to position [104, 102]
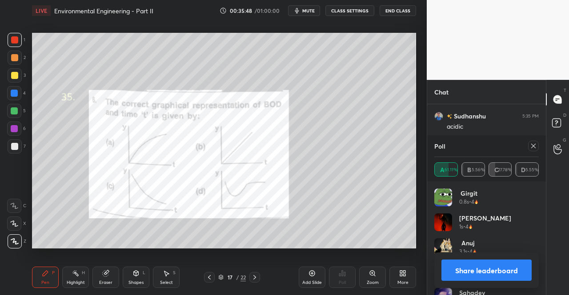
click at [532, 145] on icon at bounding box center [533, 146] width 7 height 7
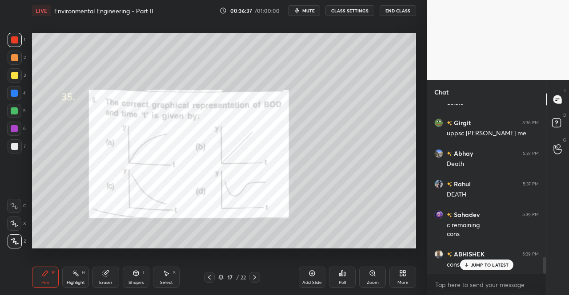
scroll to position [1595, 0]
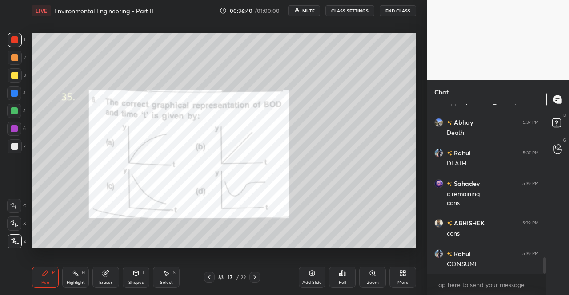
click at [259, 277] on div at bounding box center [254, 277] width 11 height 11
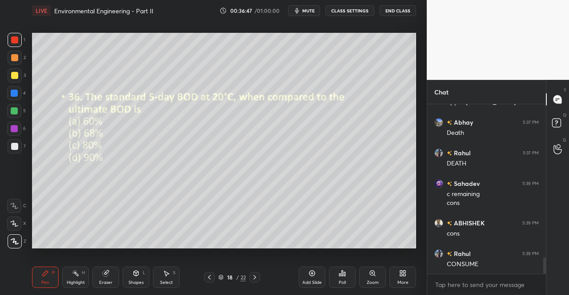
click at [339, 279] on div "Poll" at bounding box center [342, 277] width 27 height 21
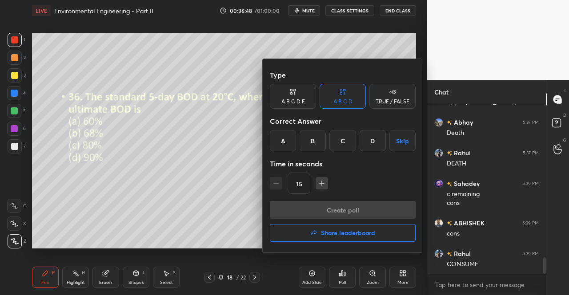
click at [317, 144] on div "B" at bounding box center [312, 140] width 26 height 21
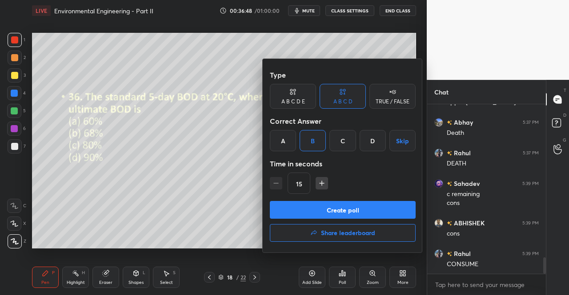
click at [311, 202] on button "Create poll" at bounding box center [343, 210] width 146 height 18
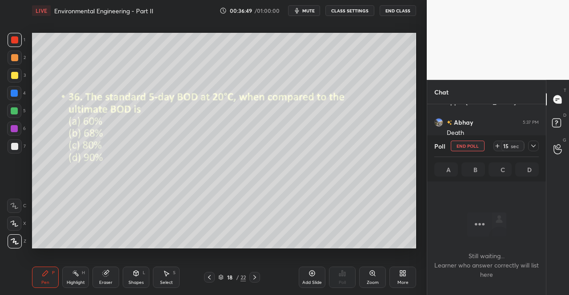
scroll to position [142, 116]
click at [536, 143] on div at bounding box center [533, 146] width 11 height 11
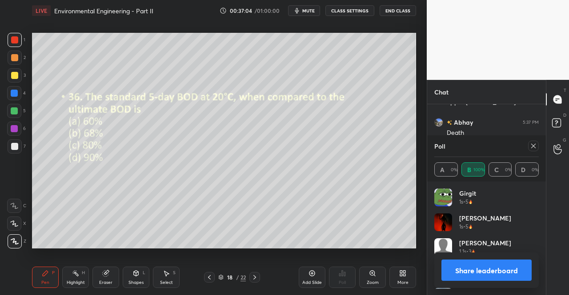
scroll to position [104, 102]
click at [536, 143] on icon at bounding box center [533, 146] width 7 height 7
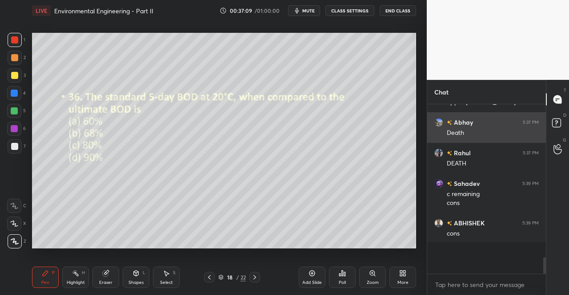
scroll to position [167, 116]
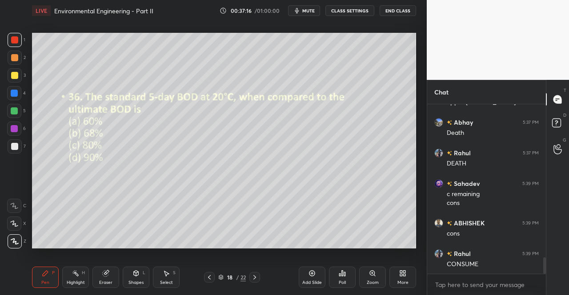
click at [111, 270] on div "Eraser" at bounding box center [105, 277] width 27 height 21
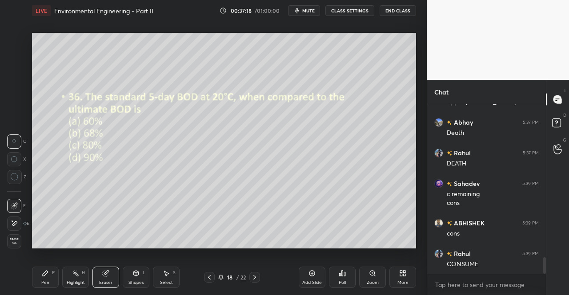
click at [57, 280] on div "Pen P" at bounding box center [45, 277] width 27 height 21
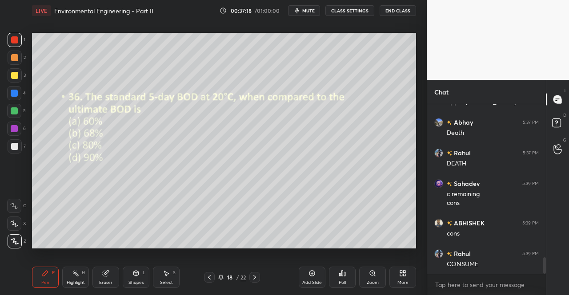
click at [54, 272] on div "P" at bounding box center [53, 273] width 3 height 4
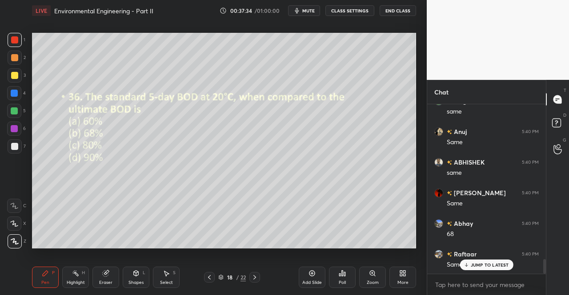
click at [256, 280] on icon at bounding box center [254, 277] width 7 height 7
click at [344, 273] on icon at bounding box center [344, 274] width 1 height 4
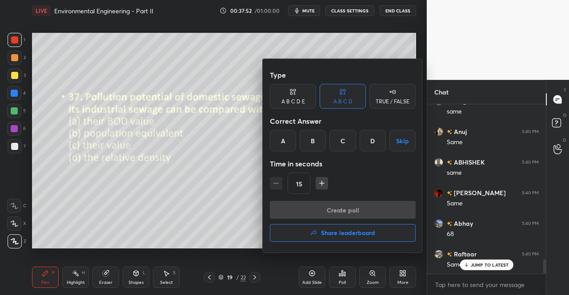
click at [314, 143] on div "B" at bounding box center [312, 140] width 26 height 21
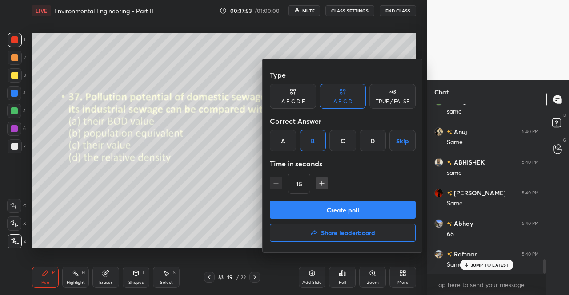
click at [321, 204] on button "Create poll" at bounding box center [343, 210] width 146 height 18
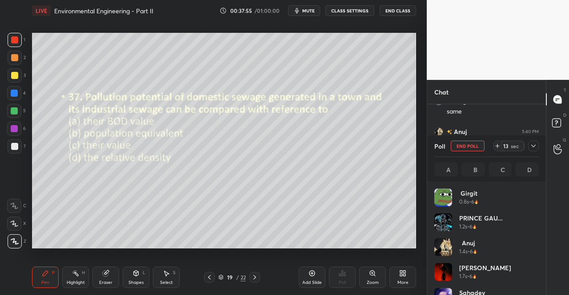
scroll to position [104, 102]
click at [535, 144] on icon at bounding box center [533, 146] width 7 height 7
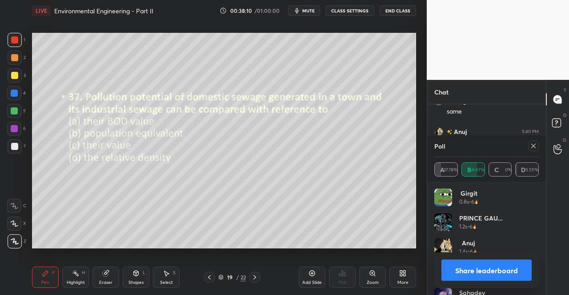
click at [531, 148] on icon at bounding box center [533, 146] width 4 height 4
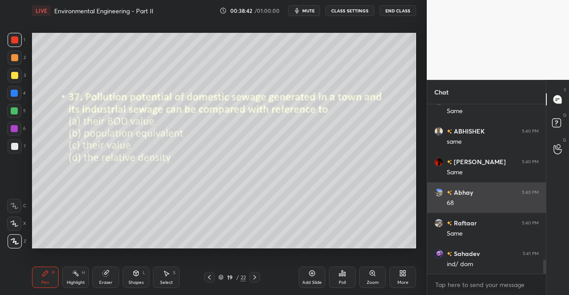
scroll to position [1870, 0]
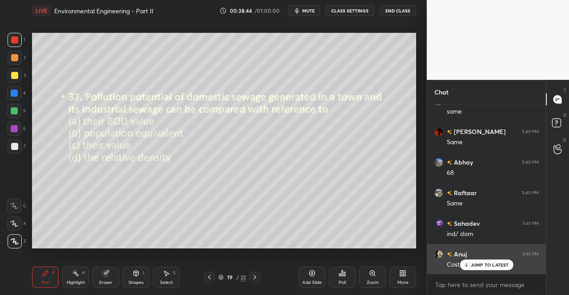
click at [482, 261] on div "JUMP TO LATEST" at bounding box center [485, 265] width 53 height 11
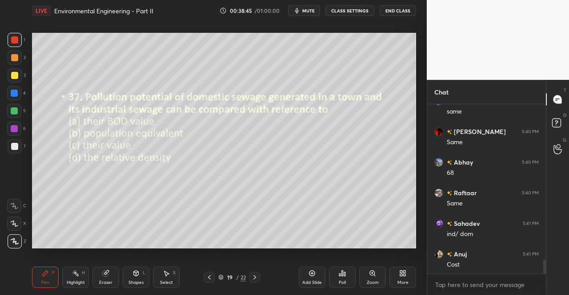
click at [255, 277] on icon at bounding box center [254, 277] width 7 height 7
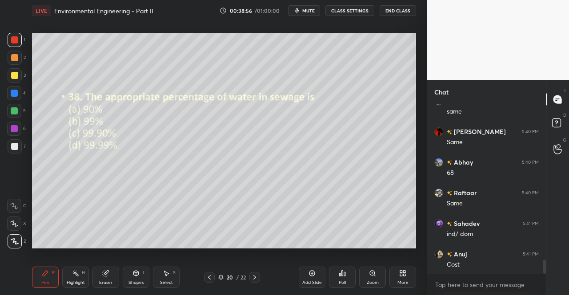
click at [342, 281] on div "Poll" at bounding box center [342, 283] width 7 height 4
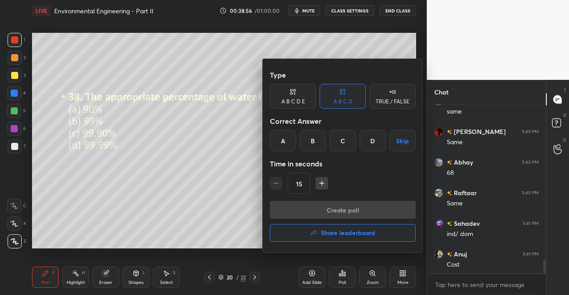
click at [346, 142] on div "C" at bounding box center [342, 140] width 26 height 21
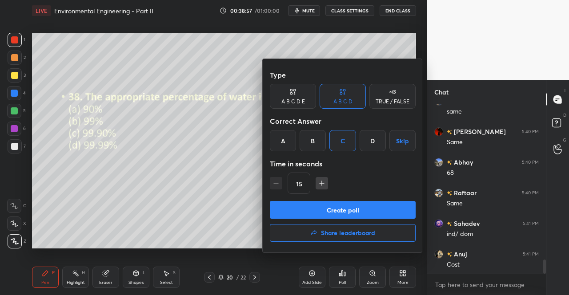
click at [340, 207] on button "Create poll" at bounding box center [343, 210] width 146 height 18
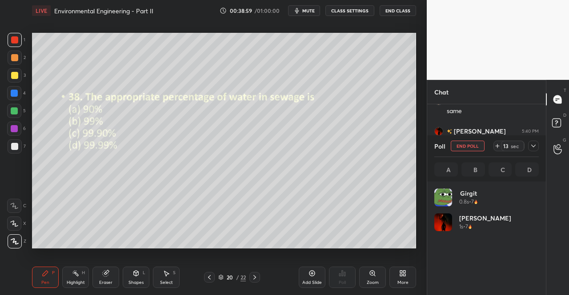
scroll to position [104, 102]
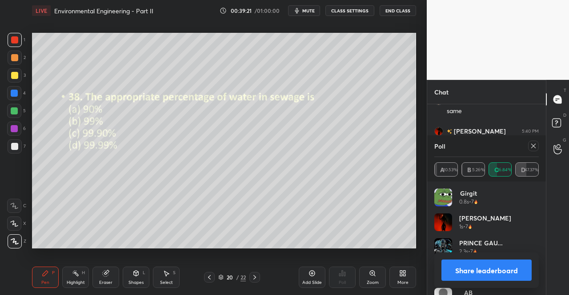
click at [535, 144] on icon at bounding box center [533, 146] width 7 height 7
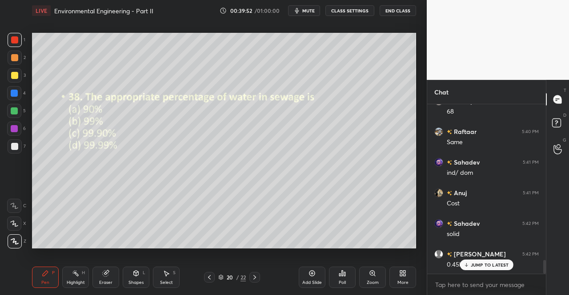
scroll to position [1963, 0]
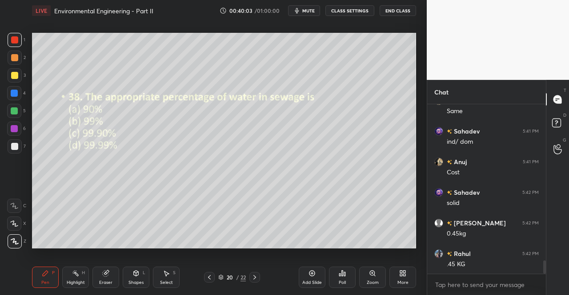
click at [257, 278] on icon at bounding box center [254, 277] width 7 height 7
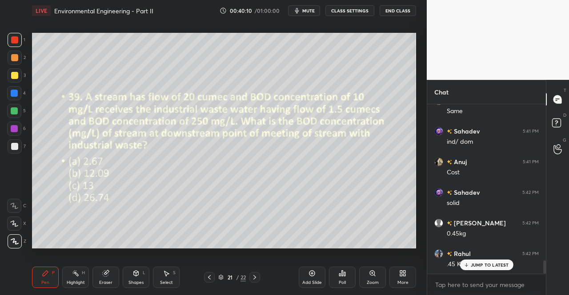
scroll to position [1993, 0]
click at [493, 265] on p "JUMP TO LATEST" at bounding box center [489, 265] width 38 height 5
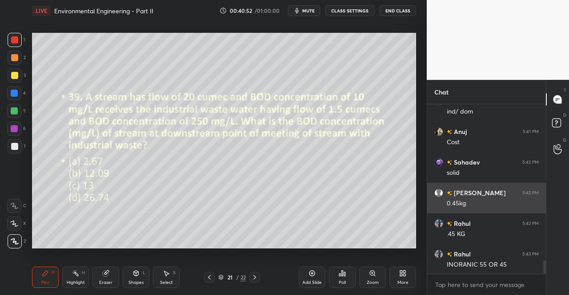
click at [303, 9] on button "mute" at bounding box center [304, 10] width 32 height 11
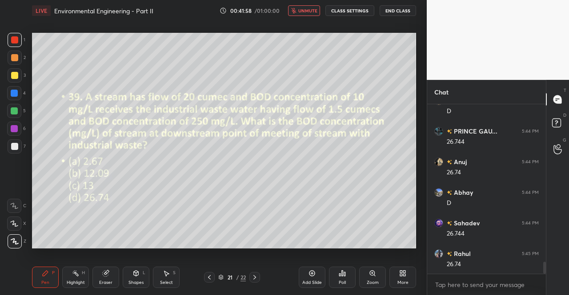
scroll to position [2229, 0]
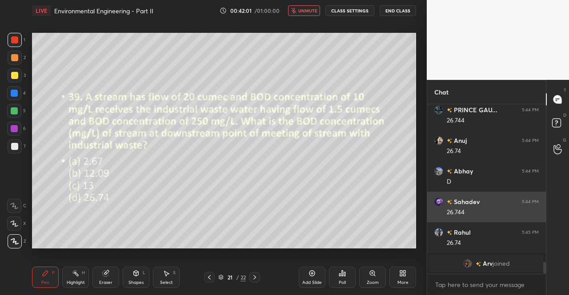
click at [309, 8] on span "unmute" at bounding box center [307, 11] width 19 height 6
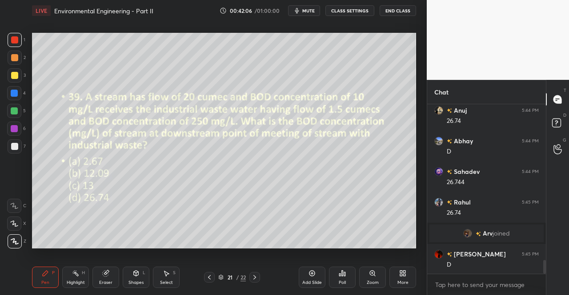
scroll to position [1944, 0]
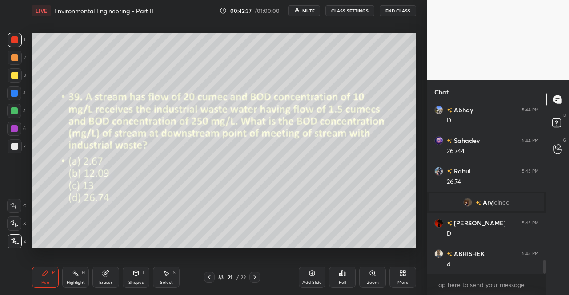
click at [254, 276] on icon at bounding box center [254, 277] width 7 height 7
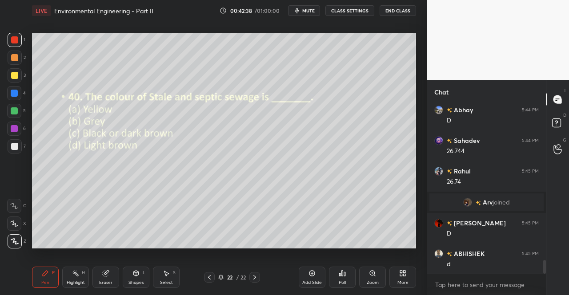
click at [308, 9] on span "mute" at bounding box center [308, 11] width 12 height 6
click at [10, 42] on div at bounding box center [15, 40] width 14 height 14
click at [10, 41] on div at bounding box center [15, 40] width 14 height 14
click at [12, 243] on icon at bounding box center [15, 242] width 8 height 6
click at [13, 243] on icon at bounding box center [15, 242] width 8 height 6
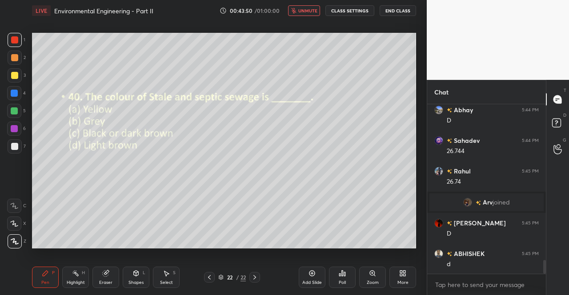
click at [13, 243] on icon at bounding box center [15, 242] width 8 height 6
click at [14, 242] on icon at bounding box center [14, 241] width 7 height 5
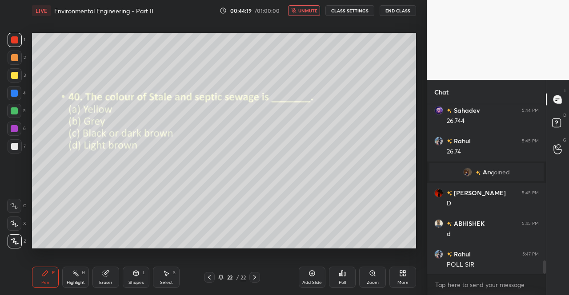
scroll to position [2005, 0]
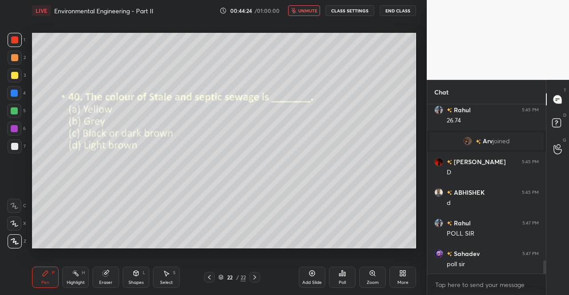
click at [342, 274] on icon at bounding box center [342, 273] width 1 height 5
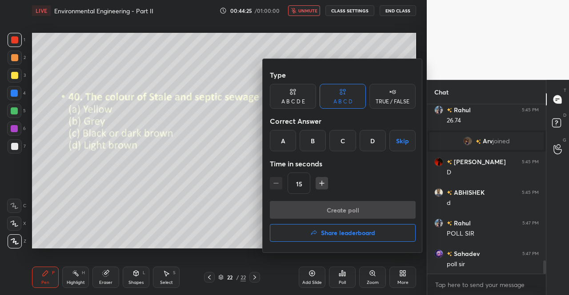
click at [343, 136] on div "C" at bounding box center [342, 140] width 26 height 21
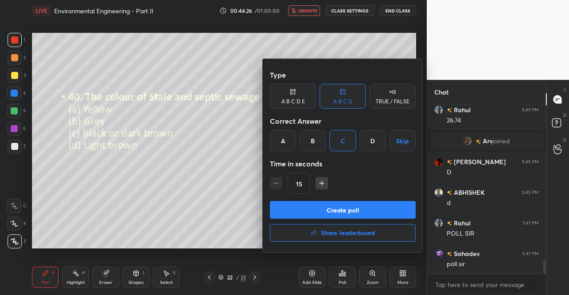
click at [307, 12] on div at bounding box center [284, 147] width 569 height 295
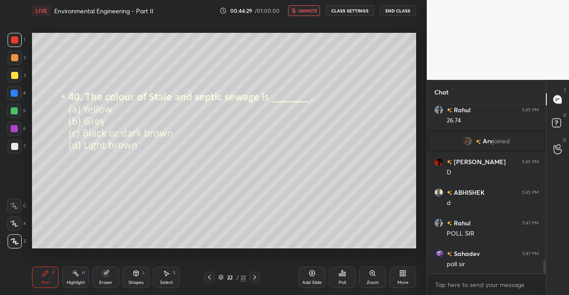
click at [306, 7] on button "unmute" at bounding box center [304, 10] width 32 height 11
click at [346, 274] on div "Poll" at bounding box center [342, 277] width 27 height 21
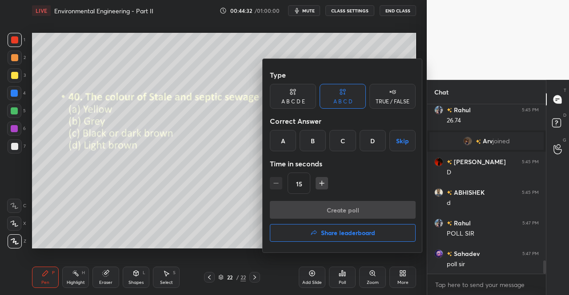
click at [345, 141] on div "C" at bounding box center [342, 140] width 26 height 21
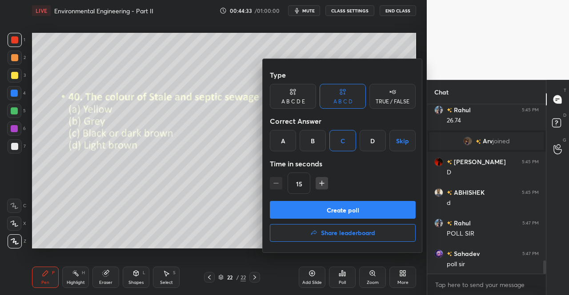
click at [344, 206] on button "Create poll" at bounding box center [343, 210] width 146 height 18
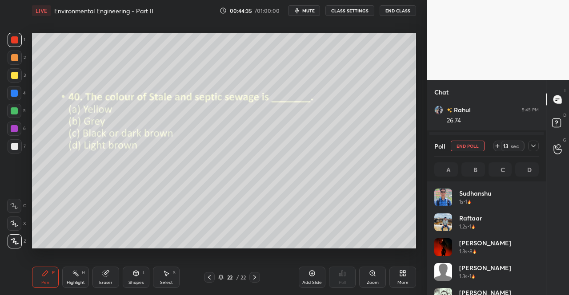
scroll to position [3, 3]
click at [532, 146] on icon at bounding box center [533, 146] width 7 height 7
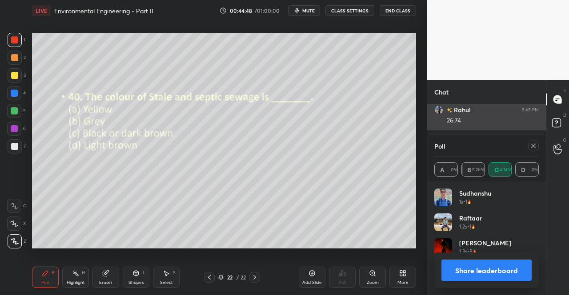
scroll to position [104, 102]
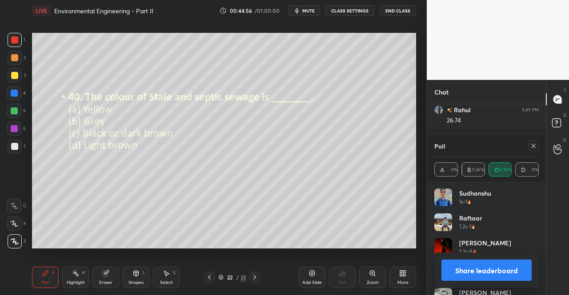
click at [109, 276] on icon at bounding box center [105, 273] width 7 height 7
click at [109, 265] on div "Pen P Highlight H Eraser Shapes L Select S 22 / 22 Add Slide Poll Zoom More" at bounding box center [224, 278] width 384 height 36
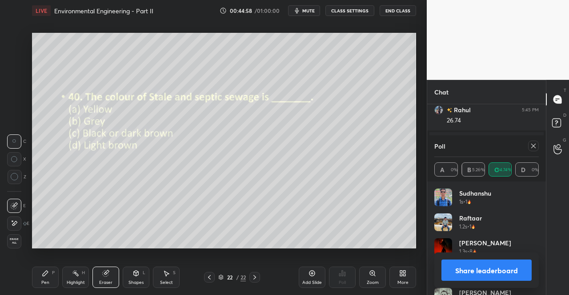
click at [47, 280] on div "Pen P" at bounding box center [45, 277] width 27 height 21
click at [47, 267] on div "Pen P" at bounding box center [45, 277] width 27 height 21
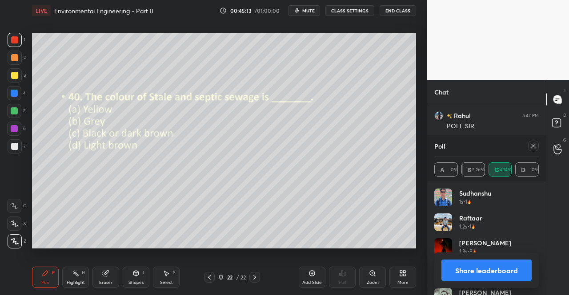
scroll to position [2143, 0]
click at [535, 145] on icon at bounding box center [533, 146] width 7 height 7
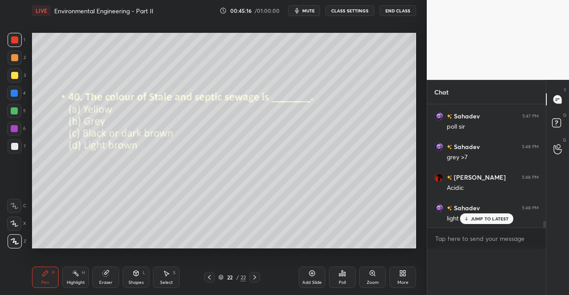
scroll to position [2125, 0]
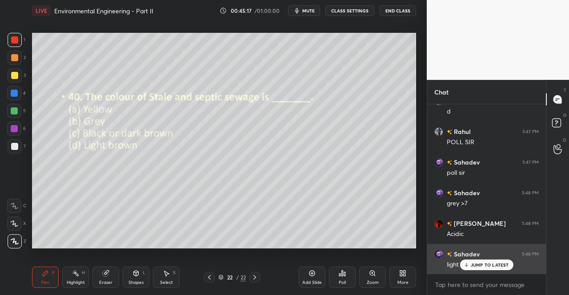
click at [467, 271] on div "[PERSON_NAME] 5:48 PM light brown <7" at bounding box center [486, 259] width 119 height 31
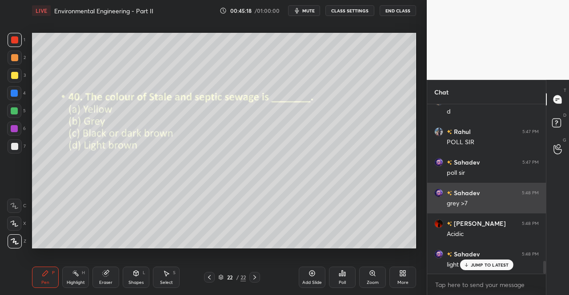
click at [470, 267] on div "JUMP TO LATEST" at bounding box center [485, 265] width 53 height 11
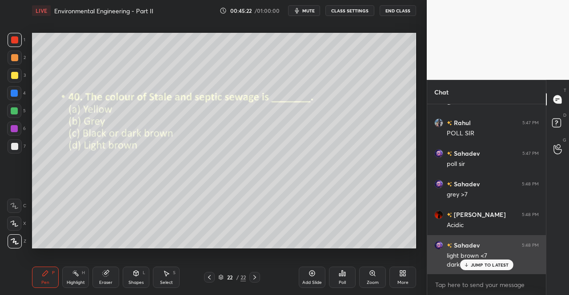
click at [479, 266] on p "JUMP TO LATEST" at bounding box center [489, 265] width 38 height 5
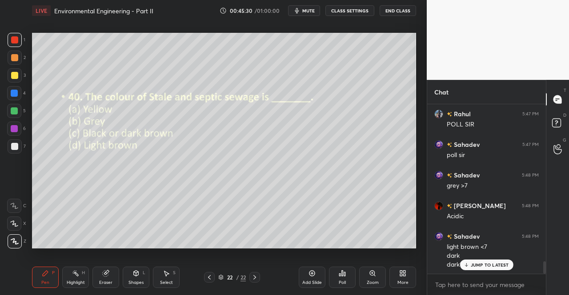
click at [257, 277] on icon at bounding box center [254, 277] width 7 height 7
click at [256, 277] on icon at bounding box center [254, 277] width 7 height 7
click at [251, 276] on icon at bounding box center [254, 277] width 7 height 7
click at [248, 275] on div "22 / 22" at bounding box center [232, 277] width 56 height 11
click at [249, 272] on div "Pen P Highlight H Eraser Shapes L Select S 22 / 22 Add Slide Poll Zoom More" at bounding box center [224, 278] width 384 height 36
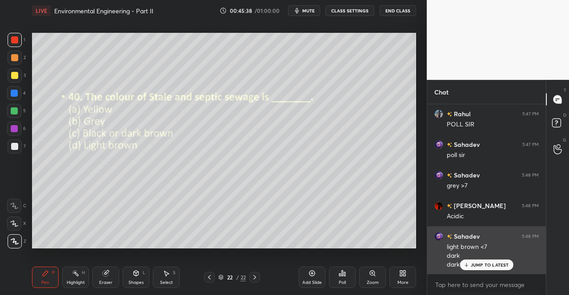
click at [490, 265] on p "JUMP TO LATEST" at bounding box center [489, 265] width 38 height 5
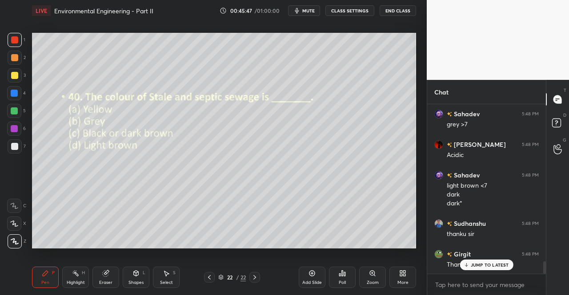
click at [50, 274] on div "Pen P" at bounding box center [45, 277] width 27 height 21
click at [308, 6] on button "mute" at bounding box center [304, 10] width 32 height 11
click at [397, 9] on button "End Class" at bounding box center [397, 10] width 36 height 11
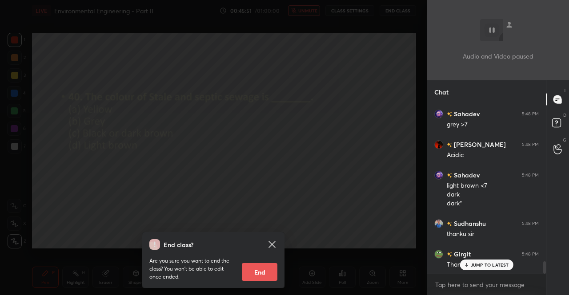
drag, startPoint x: 268, startPoint y: 272, endPoint x: 287, endPoint y: 75, distance: 197.7
click at [268, 270] on button "End" at bounding box center [260, 272] width 36 height 18
type textarea "x"
